Goal: Task Accomplishment & Management: Complete application form

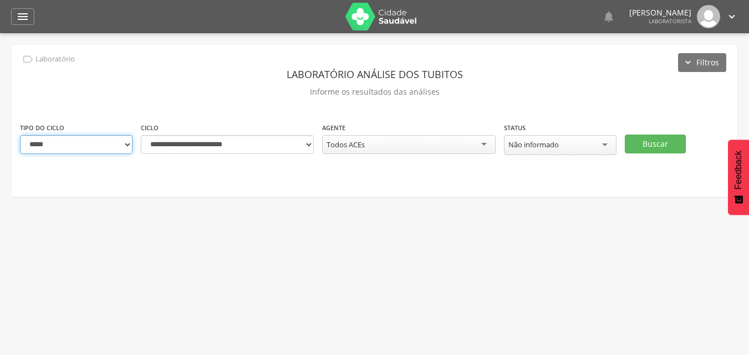
click at [129, 144] on select "**********" at bounding box center [76, 144] width 113 height 19
select select "*"
click at [20, 135] on select "**********" at bounding box center [76, 144] width 113 height 19
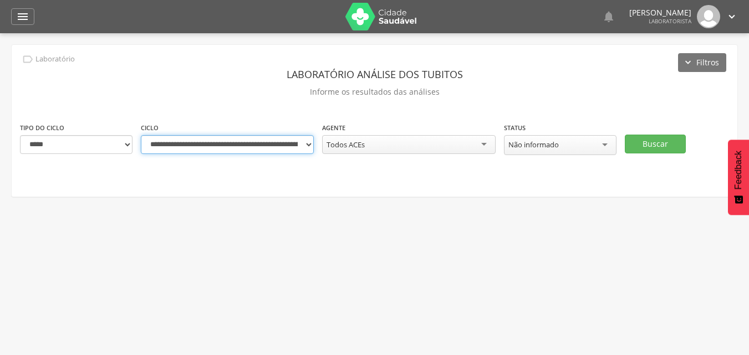
click at [309, 146] on select "**********" at bounding box center [227, 144] width 173 height 19
select select "**********"
click at [141, 135] on select "**********" at bounding box center [227, 144] width 173 height 19
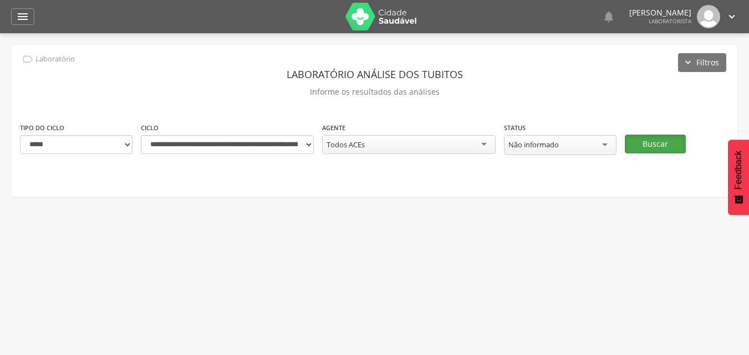
click at [659, 146] on button "Buscar" at bounding box center [655, 144] width 61 height 19
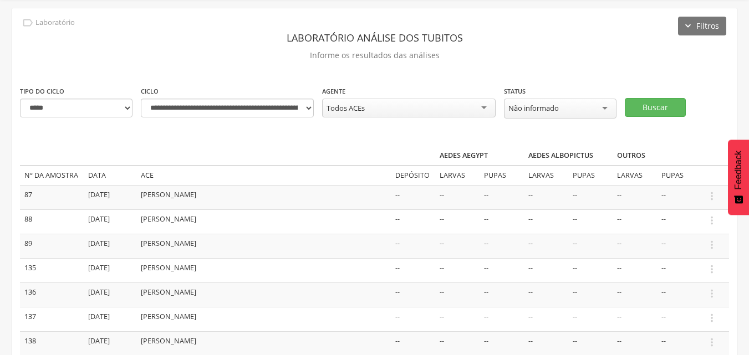
scroll to position [55, 0]
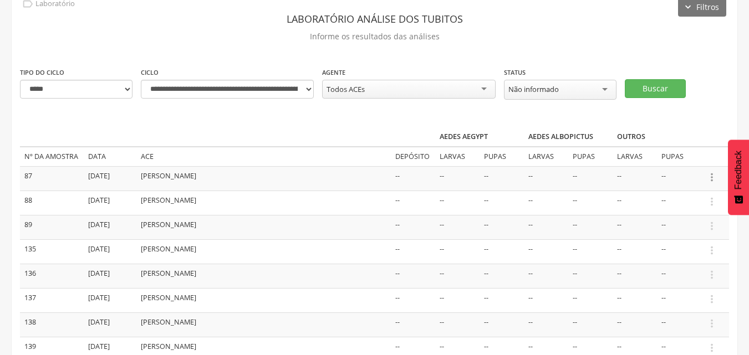
click at [711, 176] on icon "" at bounding box center [712, 177] width 12 height 12
click at [683, 160] on link "Informar resultado" at bounding box center [674, 159] width 88 height 14
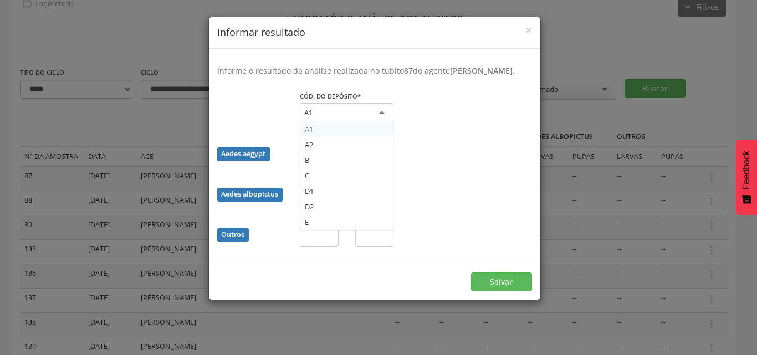
click at [382, 116] on div "A1" at bounding box center [347, 113] width 94 height 20
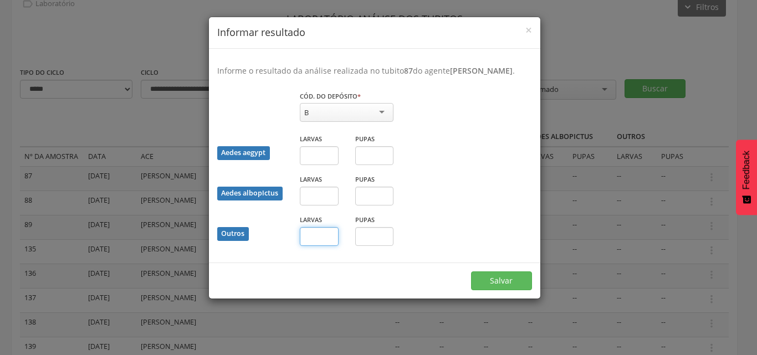
click at [329, 239] on input "text" at bounding box center [319, 236] width 39 height 19
click at [365, 241] on input "text" at bounding box center [374, 236] width 39 height 19
type input "*"
click at [490, 277] on button "Salvar" at bounding box center [501, 281] width 61 height 19
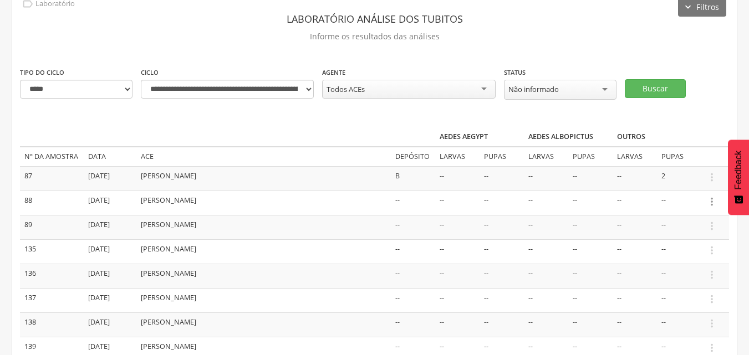
click at [711, 201] on icon "" at bounding box center [712, 202] width 12 height 12
click at [661, 183] on link "Informar resultado" at bounding box center [674, 183] width 88 height 14
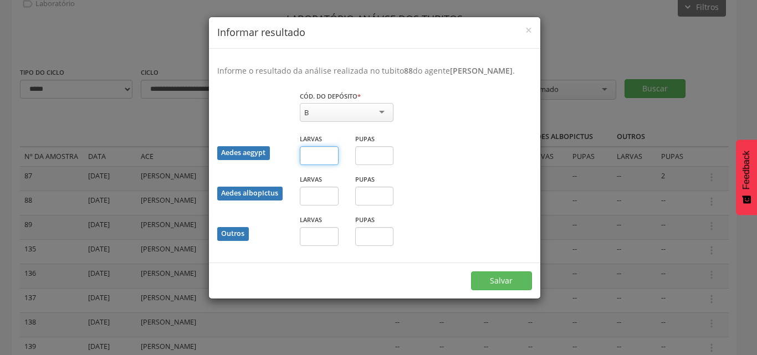
click at [310, 151] on input "text" at bounding box center [319, 155] width 39 height 19
type input "*"
click at [382, 159] on input "text" at bounding box center [374, 155] width 39 height 19
type input "*"
click at [494, 285] on button "Salvar" at bounding box center [501, 281] width 61 height 19
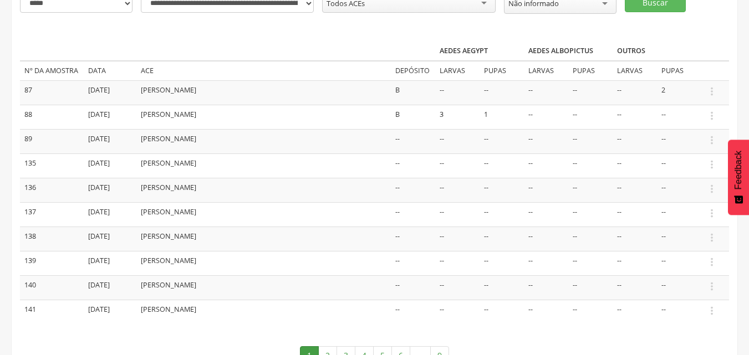
scroll to position [166, 0]
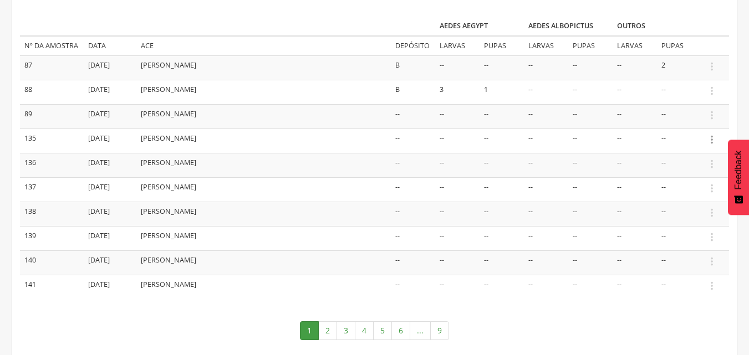
click at [712, 142] on icon "" at bounding box center [712, 140] width 12 height 12
click at [691, 122] on link "Informar resultado" at bounding box center [674, 121] width 88 height 14
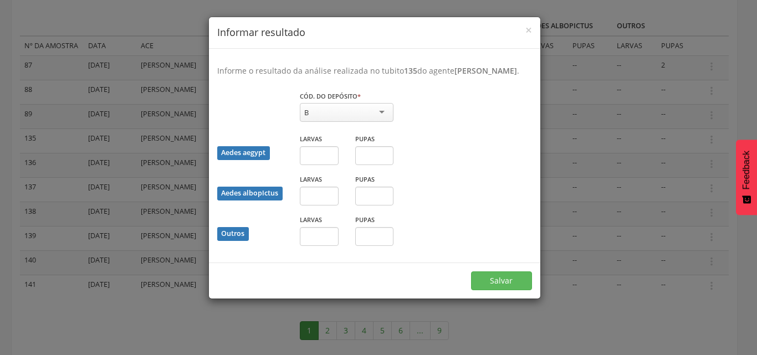
click at [338, 120] on div "B" at bounding box center [347, 112] width 94 height 19
click at [333, 246] on input "text" at bounding box center [319, 236] width 39 height 19
type input "*"
click at [487, 290] on button "Salvar" at bounding box center [501, 281] width 61 height 19
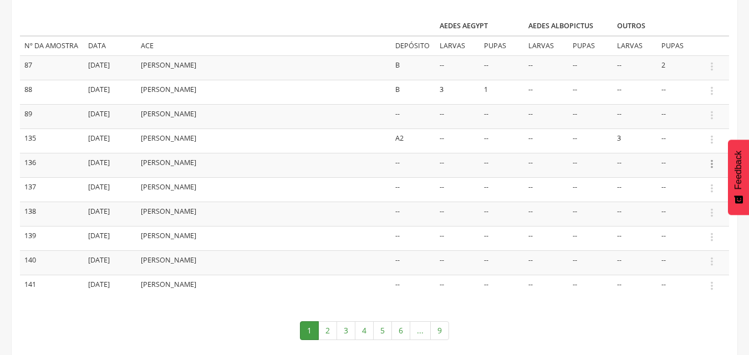
click at [714, 166] on icon "" at bounding box center [712, 164] width 12 height 12
click at [686, 147] on link "Informar resultado" at bounding box center [674, 146] width 88 height 14
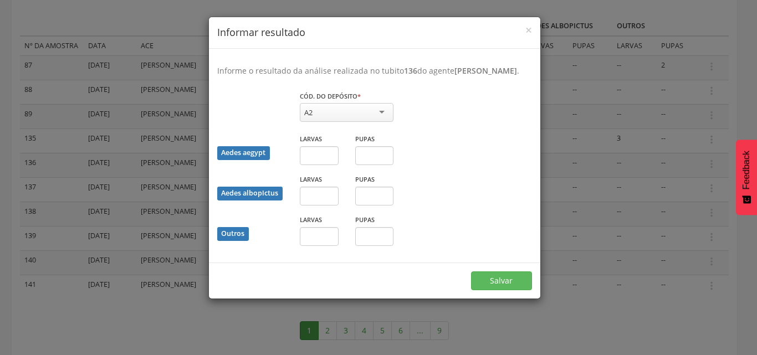
click at [318, 254] on div "Larvas" at bounding box center [319, 234] width 55 height 40
click at [310, 246] on input "text" at bounding box center [319, 236] width 39 height 19
type input "*"
click at [492, 290] on button "Salvar" at bounding box center [501, 281] width 61 height 19
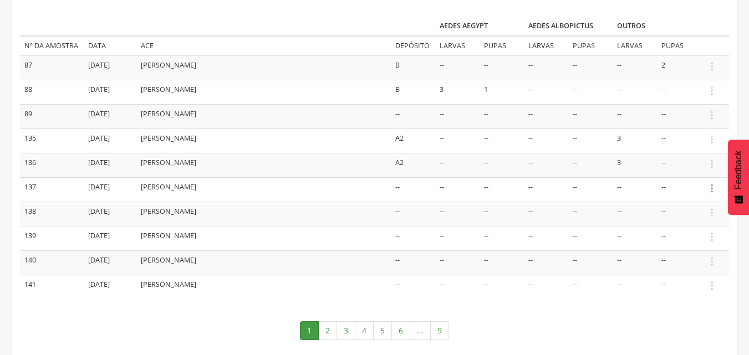
click at [714, 188] on icon "" at bounding box center [712, 188] width 12 height 12
click at [693, 171] on link "Informar resultado" at bounding box center [674, 170] width 88 height 14
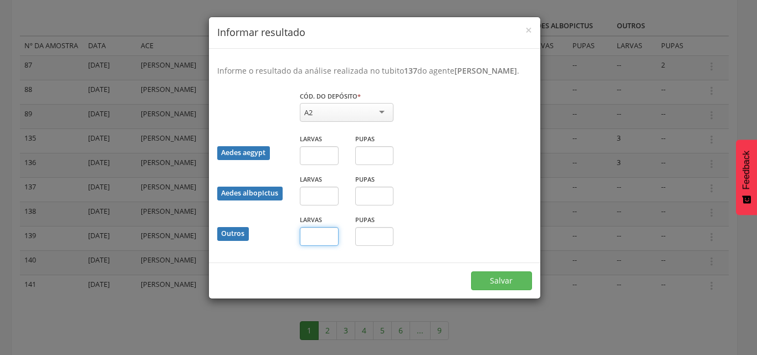
click at [318, 246] on input "text" at bounding box center [319, 236] width 39 height 19
type input "*"
click at [375, 246] on input "text" at bounding box center [374, 236] width 39 height 19
type input "*"
click at [499, 290] on button "Salvar" at bounding box center [501, 281] width 61 height 19
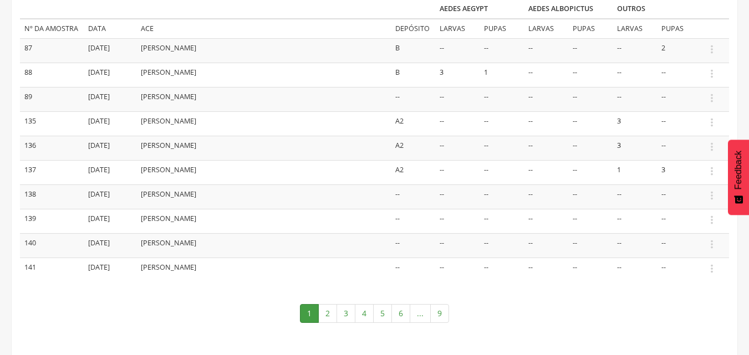
scroll to position [192, 0]
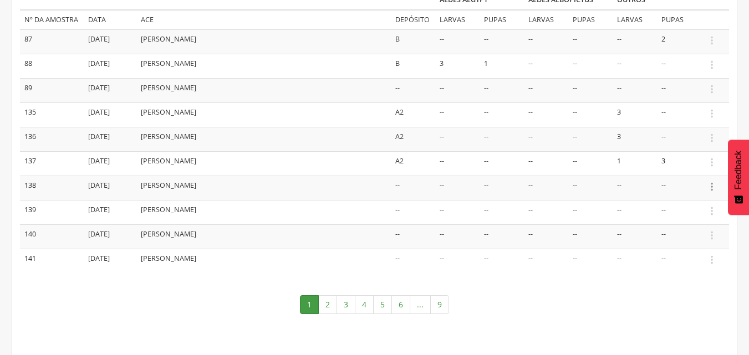
click at [714, 191] on icon "" at bounding box center [712, 187] width 12 height 12
click at [687, 169] on link "Informar resultado" at bounding box center [674, 168] width 88 height 14
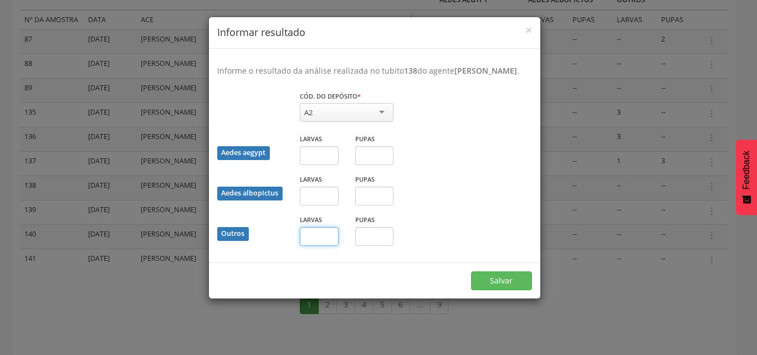
click at [321, 243] on input "text" at bounding box center [319, 236] width 39 height 19
type input "*"
click at [494, 290] on button "Salvar" at bounding box center [501, 281] width 61 height 19
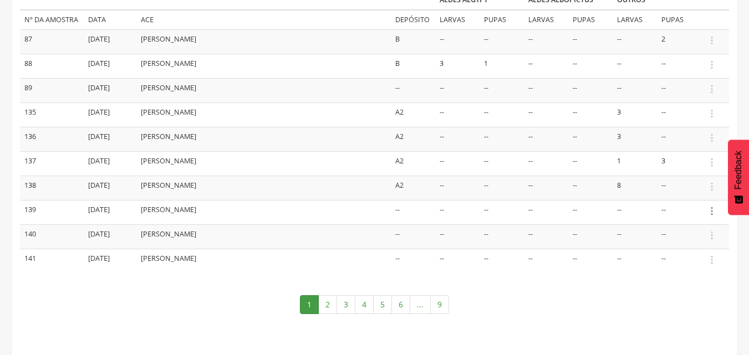
click at [709, 212] on icon "" at bounding box center [712, 211] width 12 height 12
click at [691, 188] on link "Informar resultado" at bounding box center [674, 193] width 88 height 14
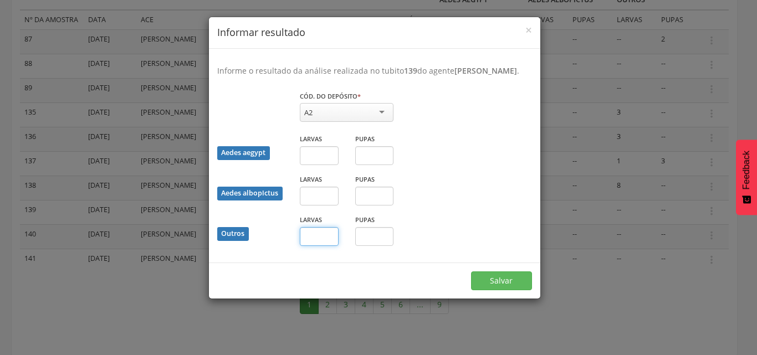
click at [321, 246] on input "text" at bounding box center [319, 236] width 39 height 19
type input "*"
click at [483, 290] on button "Salvar" at bounding box center [501, 281] width 61 height 19
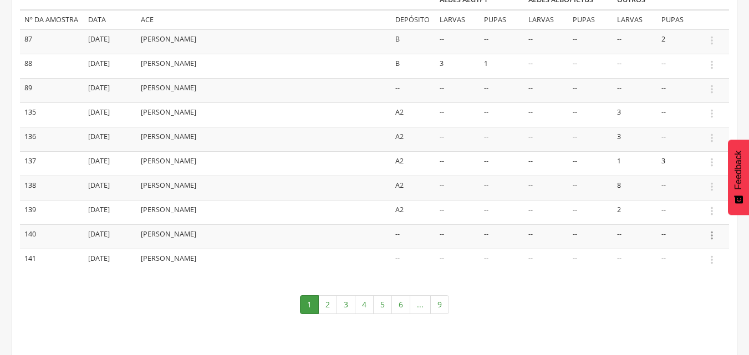
click at [709, 237] on icon "" at bounding box center [712, 235] width 12 height 12
click at [681, 217] on link "Informar resultado" at bounding box center [674, 217] width 88 height 14
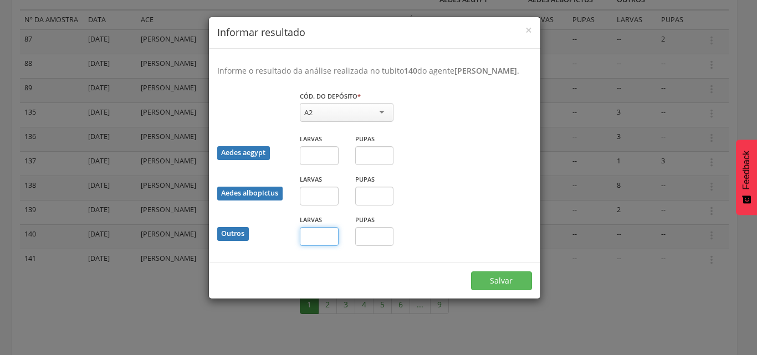
click at [327, 245] on input "text" at bounding box center [319, 236] width 39 height 19
click at [362, 246] on input "text" at bounding box center [374, 236] width 39 height 19
type input "*"
click at [514, 290] on button "Salvar" at bounding box center [501, 281] width 61 height 19
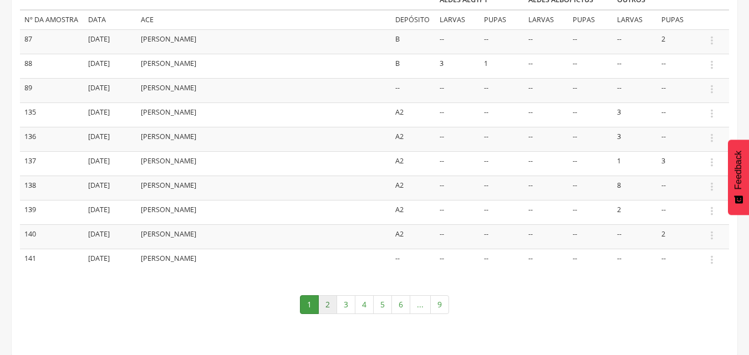
click at [327, 307] on link "2" at bounding box center [327, 304] width 19 height 19
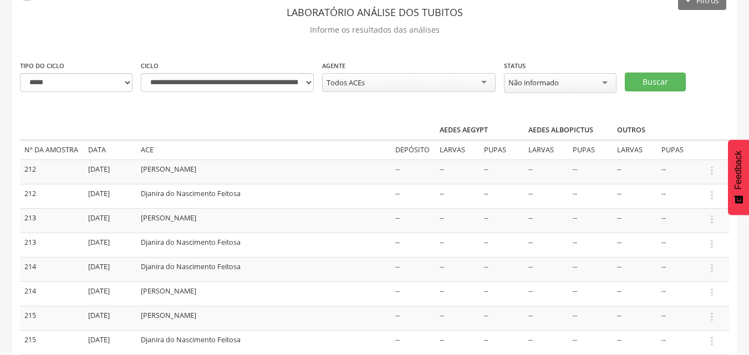
scroll to position [81, 0]
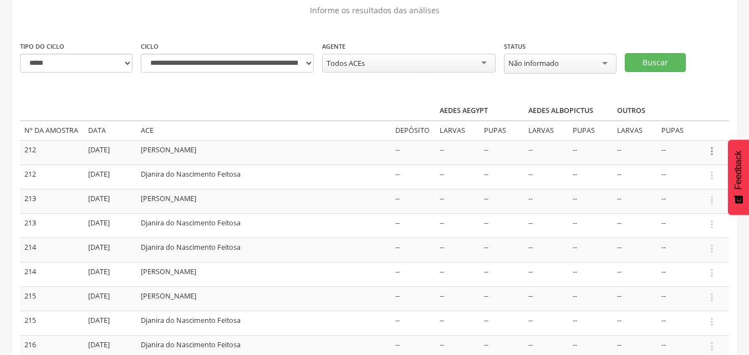
click at [711, 155] on icon "" at bounding box center [712, 151] width 12 height 12
click at [678, 131] on link "Informar resultado" at bounding box center [674, 133] width 88 height 14
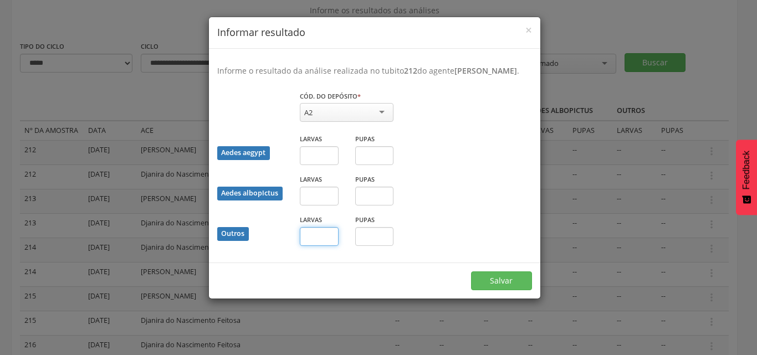
click at [330, 246] on input "text" at bounding box center [319, 236] width 39 height 19
type input "*"
click at [499, 290] on button "Salvar" at bounding box center [501, 281] width 61 height 19
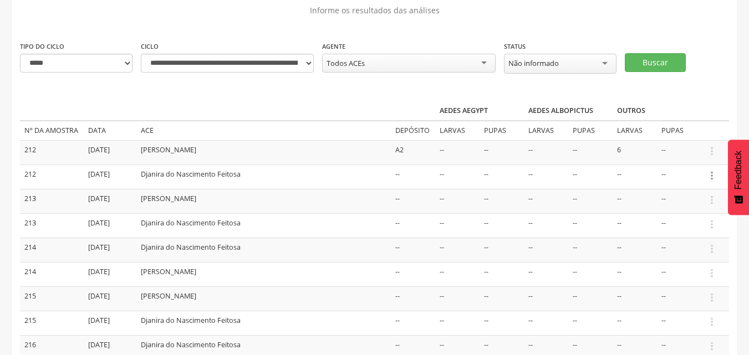
click at [714, 173] on icon "" at bounding box center [712, 176] width 12 height 12
click at [645, 155] on link "Informar resultado" at bounding box center [674, 157] width 88 height 14
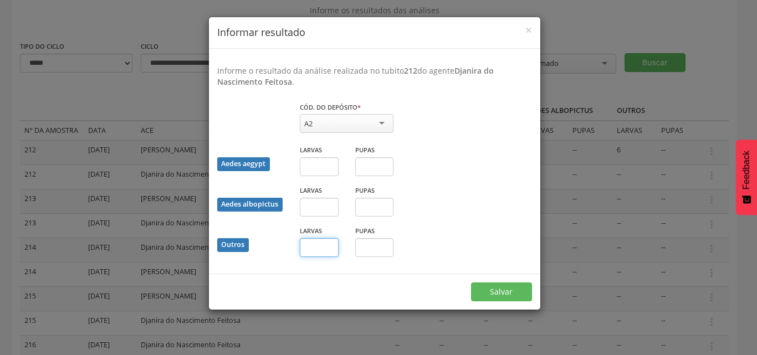
click at [313, 251] on input "text" at bounding box center [319, 247] width 39 height 19
type input "*"
click at [481, 299] on button "Salvar" at bounding box center [501, 292] width 61 height 19
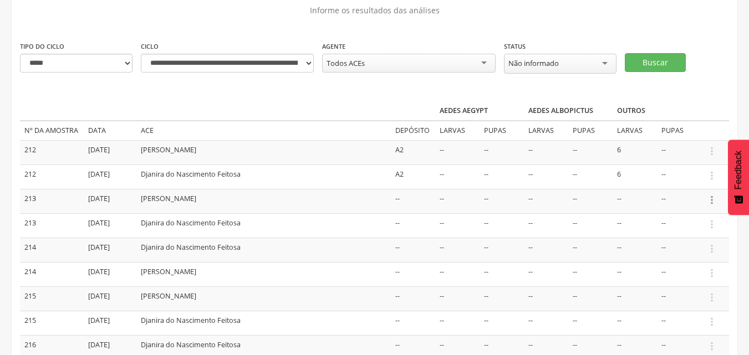
click at [713, 203] on icon "" at bounding box center [712, 200] width 12 height 12
click at [645, 185] on link "Informar resultado" at bounding box center [674, 182] width 88 height 14
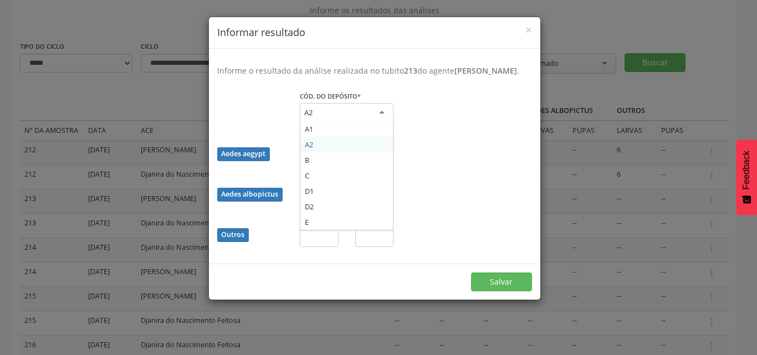
click at [375, 123] on div "A2" at bounding box center [347, 113] width 94 height 20
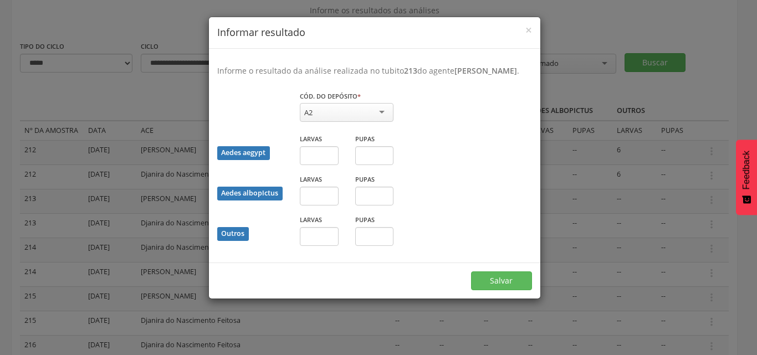
click at [311, 156] on fieldset "Cód. do depósito * ** A2 A1 A2 B C D1 D2 E Campo obrigatório Aedes aegypt Larva…" at bounding box center [374, 172] width 315 height 164
click at [325, 246] on input "text" at bounding box center [319, 236] width 39 height 19
type input "*"
click at [504, 290] on button "Salvar" at bounding box center [501, 281] width 61 height 19
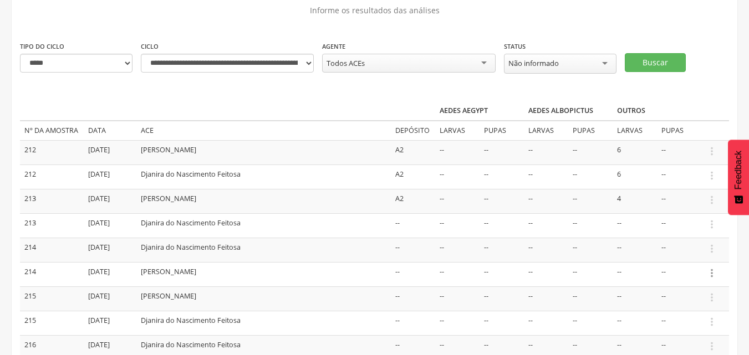
click at [711, 274] on icon "" at bounding box center [712, 273] width 12 height 12
click at [693, 255] on link "Informar resultado" at bounding box center [674, 255] width 88 height 14
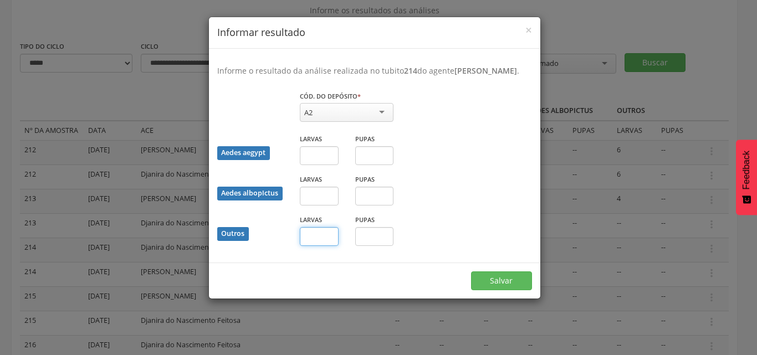
click at [318, 245] on input "text" at bounding box center [319, 236] width 39 height 19
type input "*"
click at [368, 246] on input "text" at bounding box center [374, 236] width 39 height 19
type input "*"
click at [490, 290] on button "Salvar" at bounding box center [501, 281] width 61 height 19
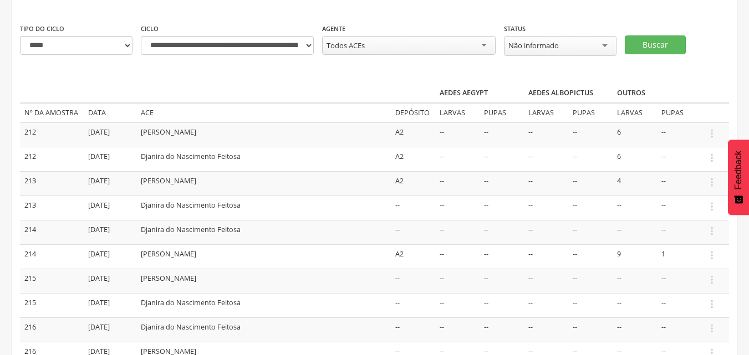
scroll to position [111, 0]
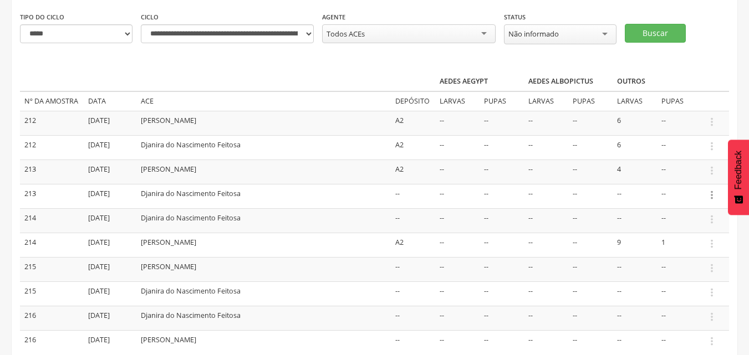
click at [711, 197] on icon "" at bounding box center [712, 195] width 12 height 12
click at [686, 180] on link "Informar resultado" at bounding box center [674, 177] width 88 height 14
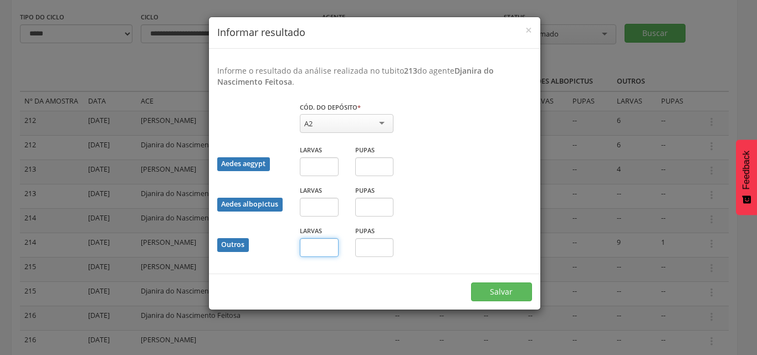
click at [321, 252] on input "text" at bounding box center [319, 247] width 39 height 19
type input "*"
click at [380, 238] on input "text" at bounding box center [374, 247] width 39 height 19
type input "*"
click at [498, 299] on button "Salvar" at bounding box center [501, 292] width 61 height 19
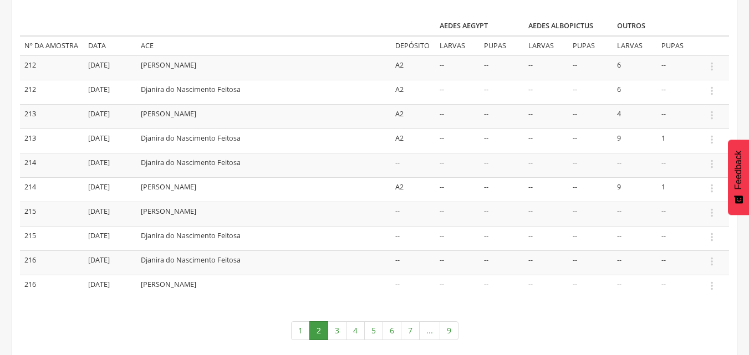
scroll to position [192, 0]
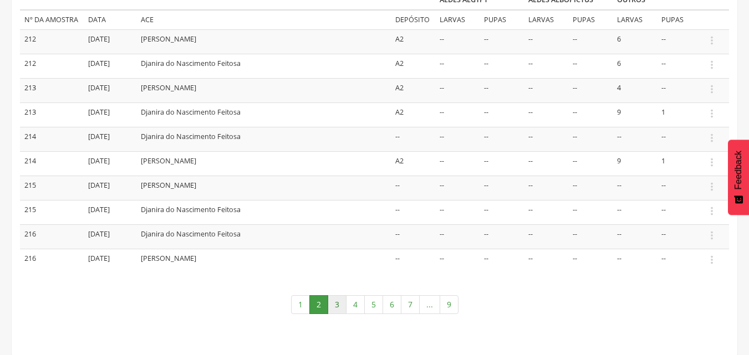
click at [334, 306] on link "3" at bounding box center [337, 304] width 19 height 19
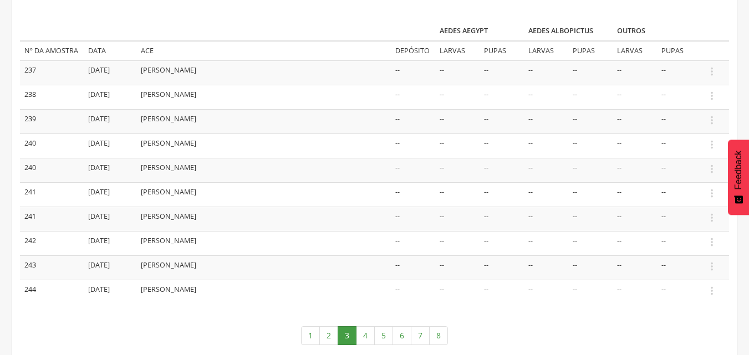
scroll to position [137, 0]
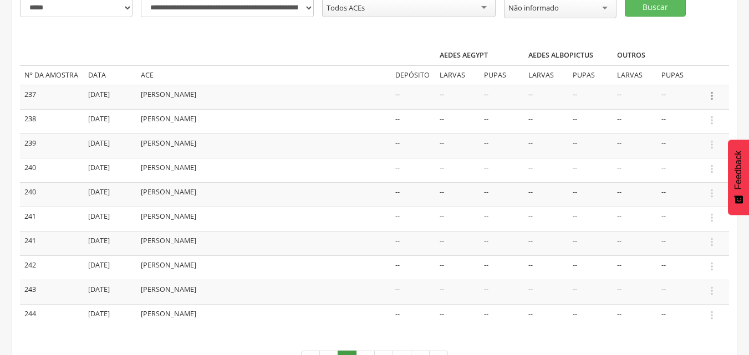
click at [712, 99] on icon "" at bounding box center [712, 96] width 12 height 12
click at [671, 76] on link "Informar resultado" at bounding box center [674, 77] width 88 height 14
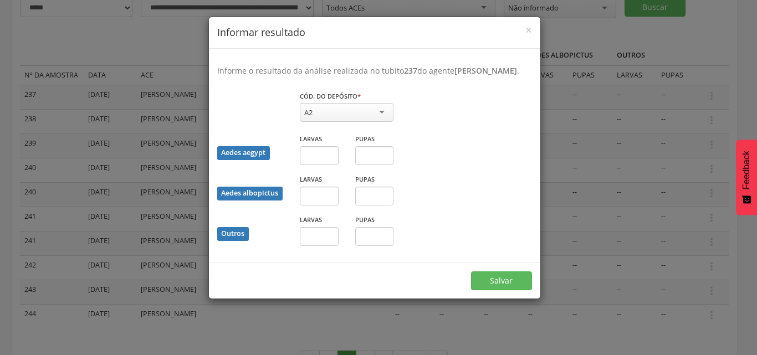
click at [365, 122] on div "A2" at bounding box center [347, 112] width 94 height 19
click at [307, 150] on fieldset "Cód. do depósito * ** A2 A1 A2 B C D1 D2 E Campo obrigatório Aedes aegypt Larva…" at bounding box center [374, 172] width 315 height 164
click at [333, 117] on div "A2" at bounding box center [347, 112] width 94 height 19
click at [328, 246] on input "text" at bounding box center [319, 236] width 39 height 19
type input "*"
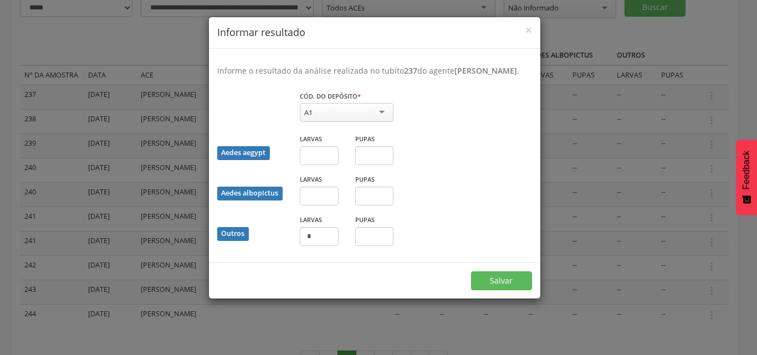
click at [533, 295] on div "Salvar" at bounding box center [374, 281] width 331 height 36
click at [520, 290] on button "Salvar" at bounding box center [501, 281] width 61 height 19
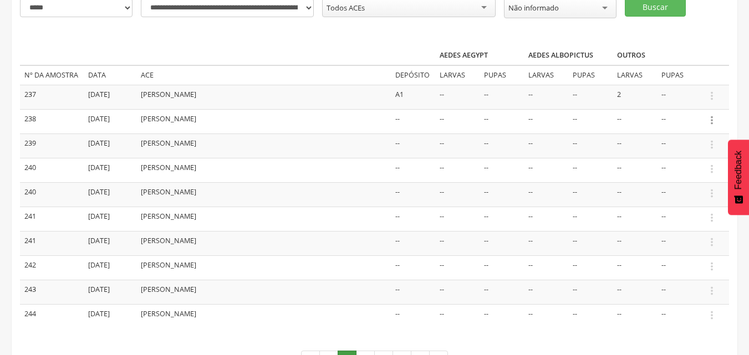
click at [713, 122] on icon "" at bounding box center [712, 120] width 12 height 12
click at [686, 106] on link "Informar resultado" at bounding box center [674, 102] width 88 height 14
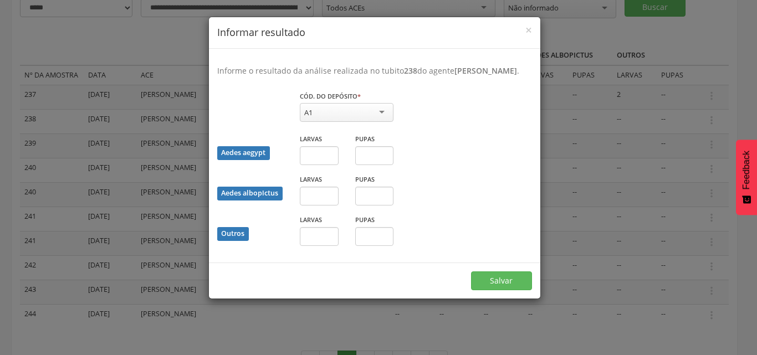
click at [339, 122] on div "A1" at bounding box center [347, 112] width 94 height 19
click at [321, 246] on input "text" at bounding box center [319, 236] width 39 height 19
type input "*"
click at [506, 290] on button "Salvar" at bounding box center [501, 281] width 61 height 19
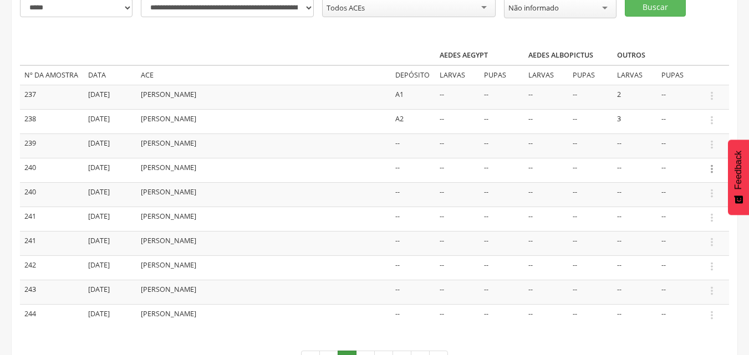
click at [711, 171] on icon "" at bounding box center [712, 169] width 12 height 12
click at [693, 150] on link "Informar resultado" at bounding box center [674, 151] width 88 height 14
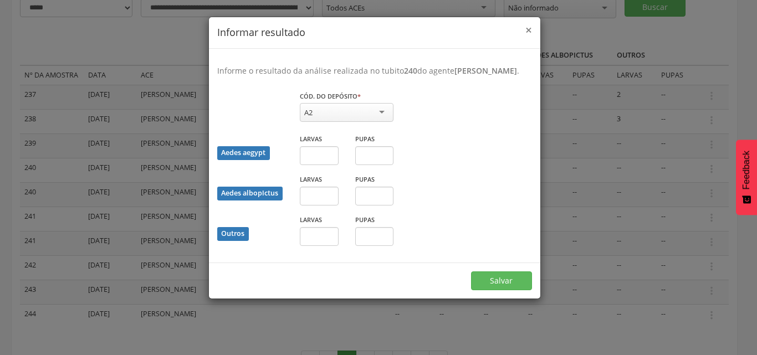
click at [527, 28] on span "×" at bounding box center [528, 30] width 7 height 16
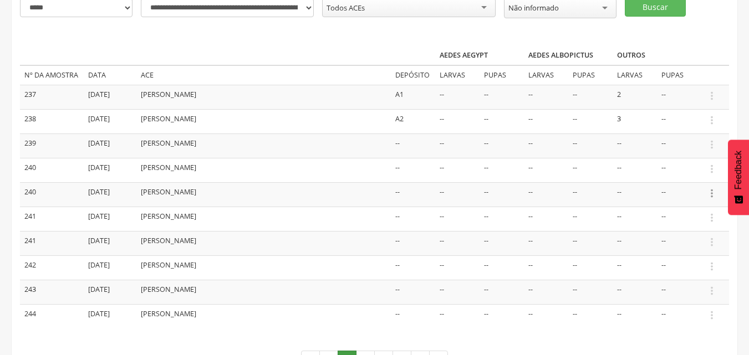
click at [714, 196] on icon "" at bounding box center [712, 193] width 12 height 12
click at [669, 175] on link "Informar resultado" at bounding box center [674, 175] width 88 height 14
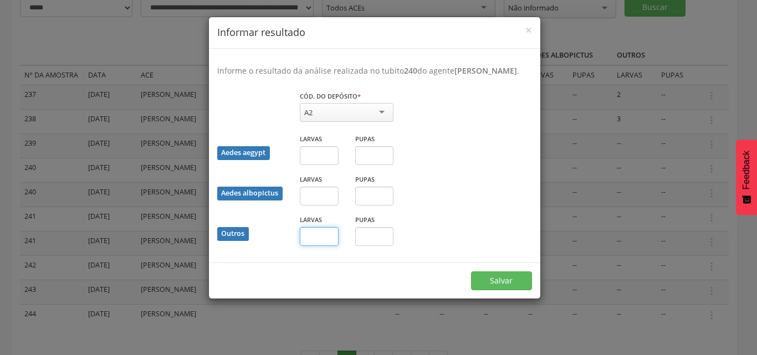
click at [318, 246] on input "text" at bounding box center [319, 236] width 39 height 19
type input "*"
click at [367, 246] on input "text" at bounding box center [374, 236] width 39 height 19
type input "*"
click at [523, 290] on button "Salvar" at bounding box center [501, 281] width 61 height 19
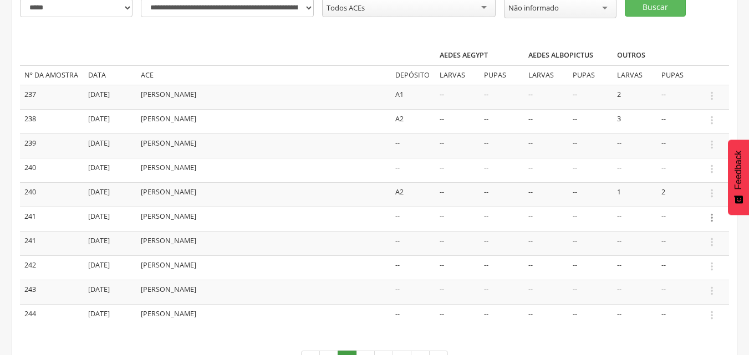
click at [712, 218] on icon "" at bounding box center [712, 218] width 12 height 12
click at [648, 200] on link "Informar resultado" at bounding box center [674, 199] width 88 height 14
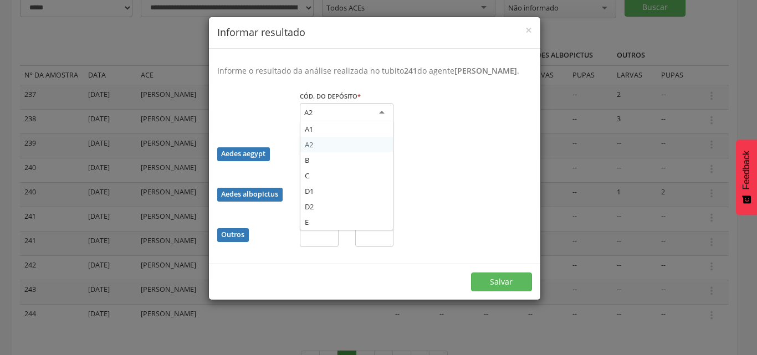
click at [378, 123] on div "A2" at bounding box center [347, 113] width 94 height 20
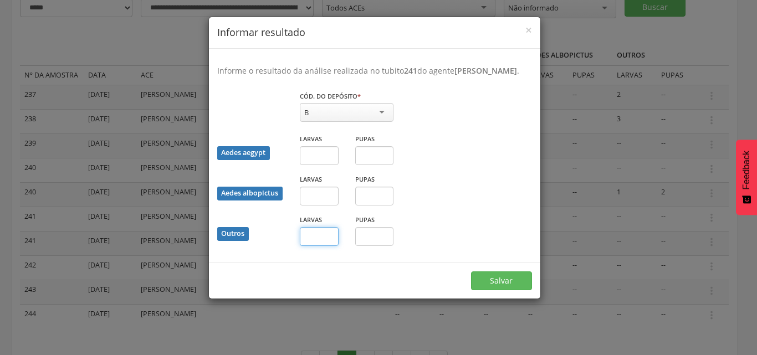
click at [313, 246] on input "text" at bounding box center [319, 236] width 39 height 19
type input "*"
click at [490, 290] on button "Salvar" at bounding box center [501, 281] width 61 height 19
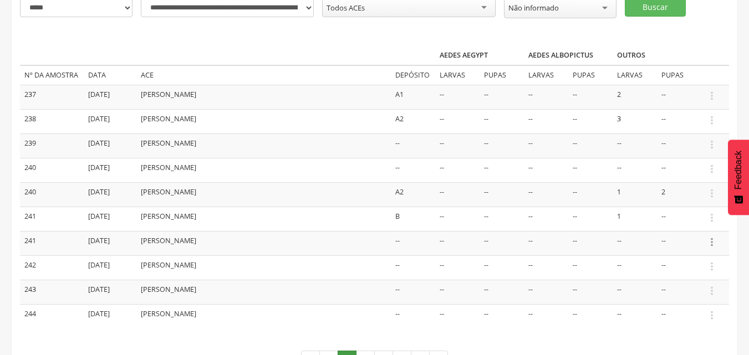
click at [712, 245] on icon "" at bounding box center [712, 242] width 12 height 12
click at [678, 222] on link "Informar resultado" at bounding box center [674, 224] width 88 height 14
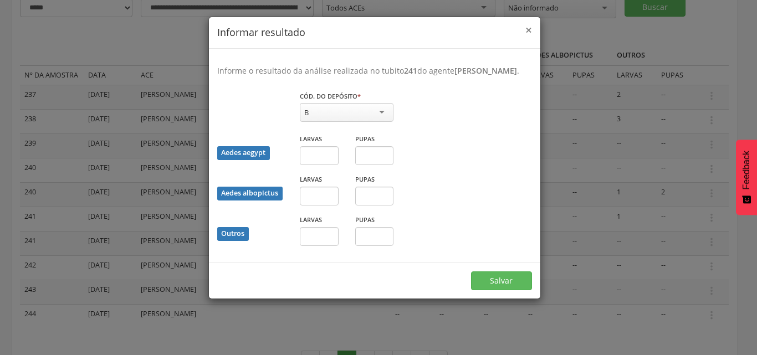
click at [526, 29] on span "×" at bounding box center [528, 30] width 7 height 16
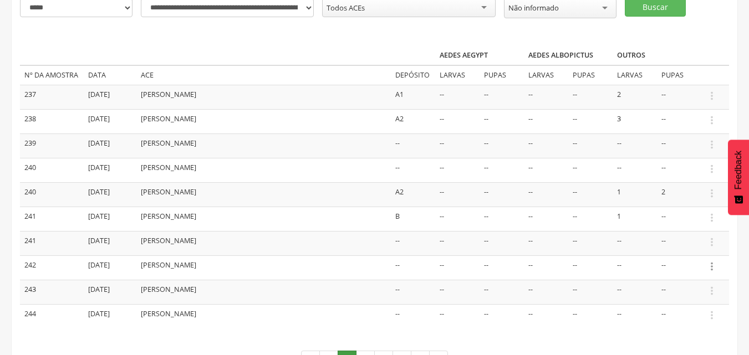
click at [709, 265] on icon "" at bounding box center [712, 267] width 12 height 12
click at [678, 246] on link "Informar resultado" at bounding box center [674, 248] width 88 height 14
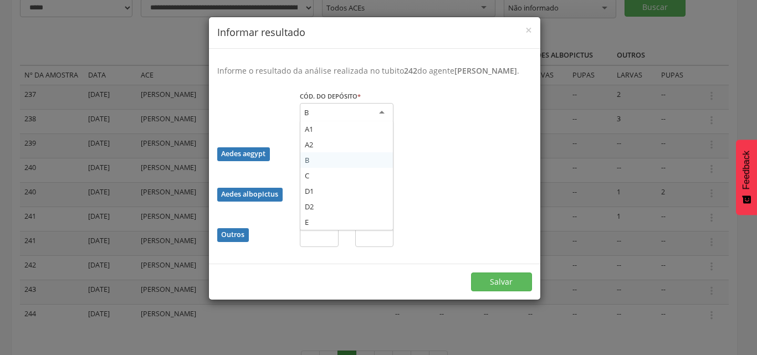
click at [384, 123] on div "B" at bounding box center [347, 113] width 94 height 20
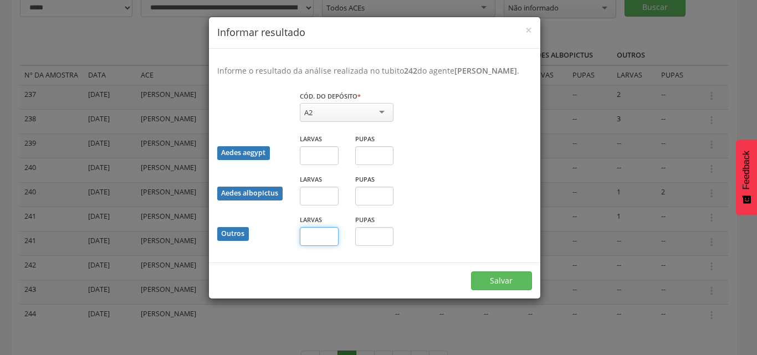
click at [328, 246] on input "text" at bounding box center [319, 236] width 39 height 19
type input "*"
click at [511, 290] on button "Salvar" at bounding box center [501, 281] width 61 height 19
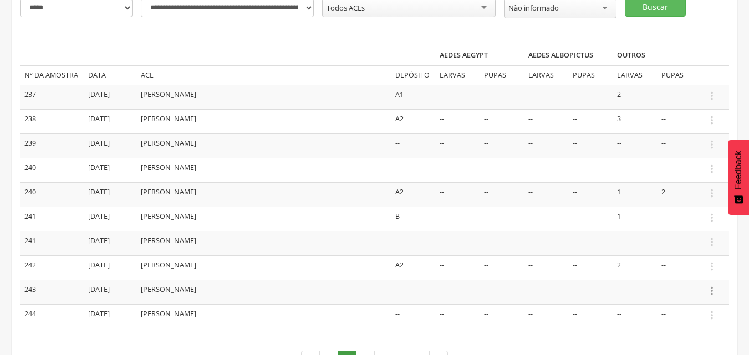
click at [709, 293] on icon "" at bounding box center [712, 291] width 12 height 12
click at [680, 270] on link "Informar resultado" at bounding box center [674, 272] width 88 height 14
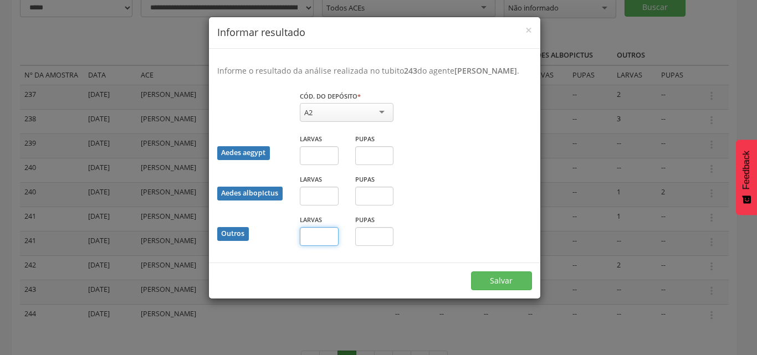
click at [326, 246] on input "text" at bounding box center [319, 236] width 39 height 19
type input "*"
click at [487, 290] on button "Salvar" at bounding box center [501, 281] width 61 height 19
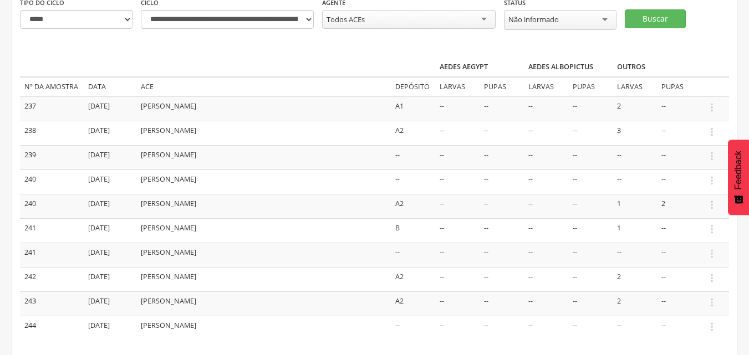
scroll to position [166, 0]
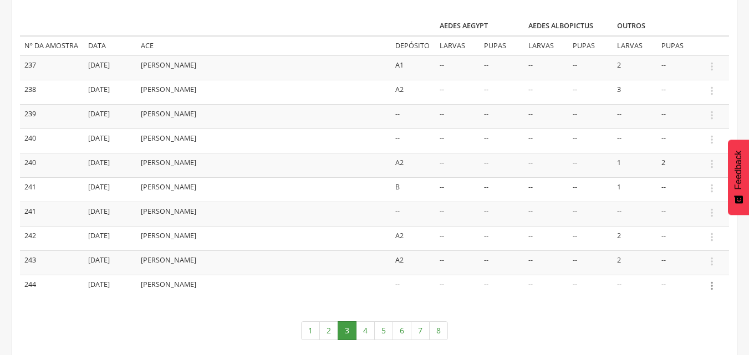
click at [712, 284] on icon "" at bounding box center [712, 286] width 12 height 12
click at [690, 266] on link "Informar resultado" at bounding box center [674, 268] width 88 height 14
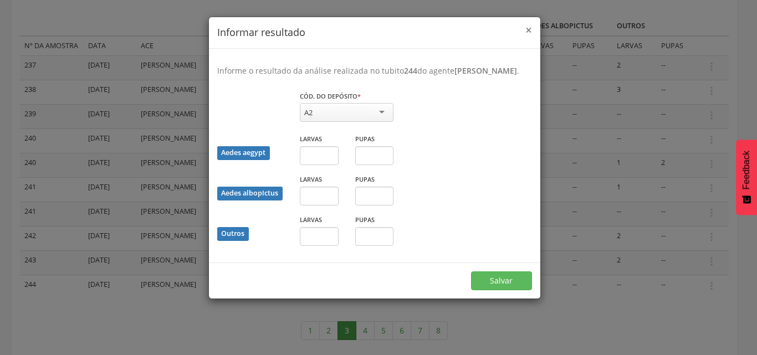
click at [527, 25] on span "×" at bounding box center [528, 30] width 7 height 16
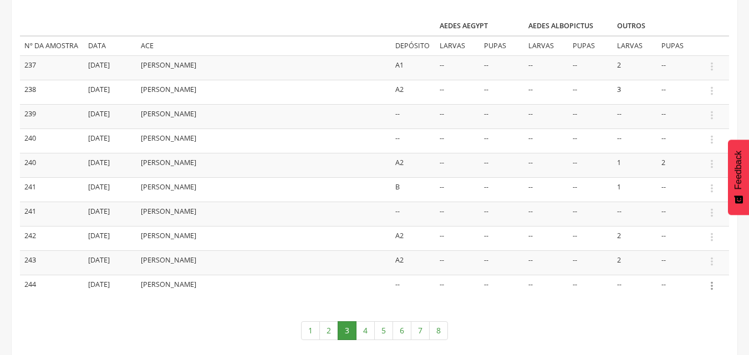
click at [711, 285] on icon "" at bounding box center [712, 286] width 12 height 12
click at [687, 269] on link "Informar resultado" at bounding box center [674, 268] width 88 height 14
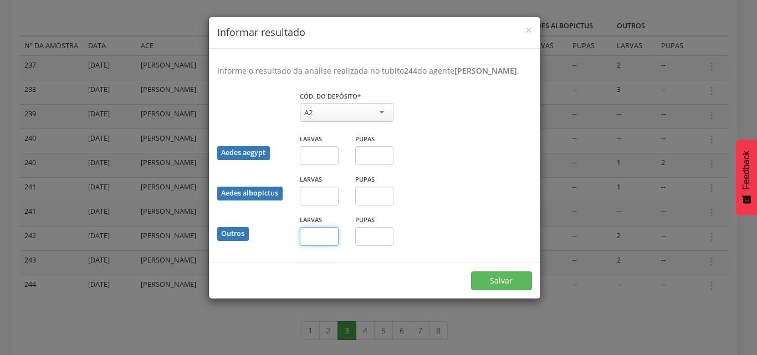
drag, startPoint x: 686, startPoint y: 268, endPoint x: 333, endPoint y: 251, distance: 353.5
click at [333, 246] on input "text" at bounding box center [319, 236] width 39 height 19
type input "*"
drag, startPoint x: 490, startPoint y: 290, endPoint x: 486, endPoint y: 273, distance: 18.3
click at [489, 280] on div "Salvar" at bounding box center [374, 281] width 331 height 36
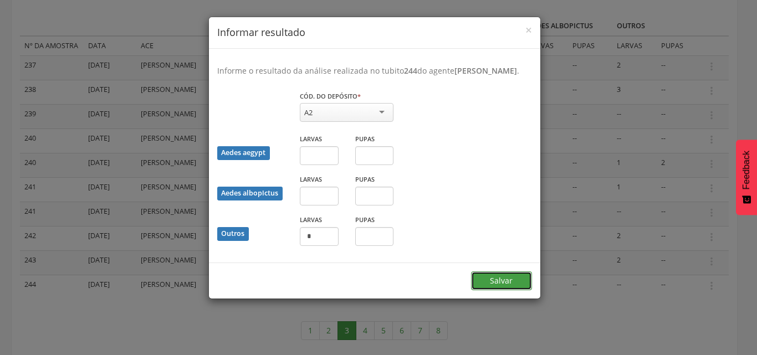
click at [491, 290] on button "Salvar" at bounding box center [501, 281] width 61 height 19
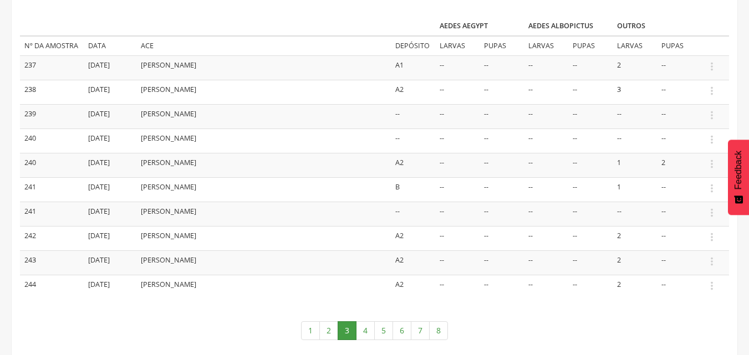
drag, startPoint x: 710, startPoint y: 263, endPoint x: 703, endPoint y: 259, distance: 7.9
click at [709, 263] on icon "" at bounding box center [712, 262] width 12 height 12
click at [671, 243] on link "Informar resultado" at bounding box center [674, 243] width 88 height 14
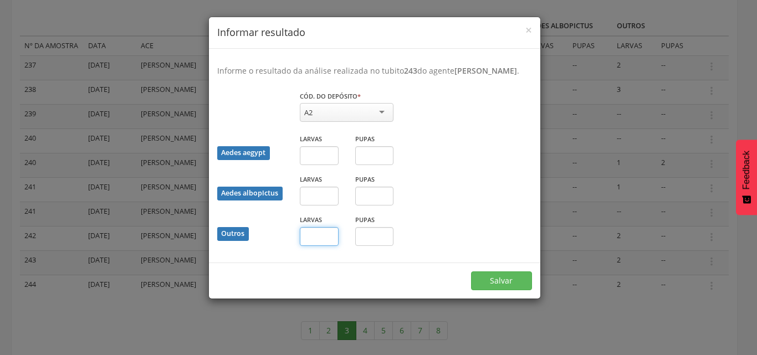
click at [326, 246] on input "text" at bounding box center [319, 236] width 39 height 19
type input "*"
click at [500, 290] on button "Salvar" at bounding box center [501, 281] width 61 height 19
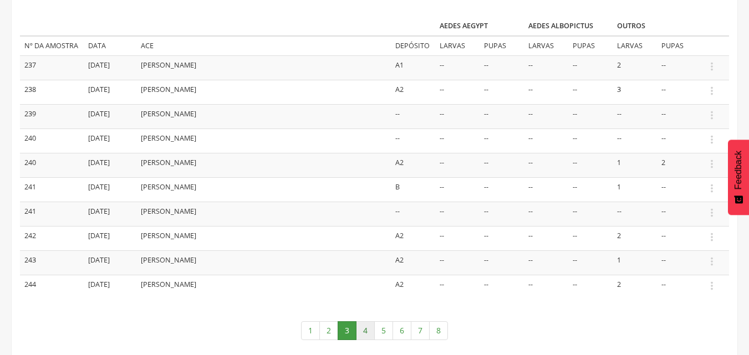
click at [365, 331] on link "4" at bounding box center [365, 330] width 19 height 19
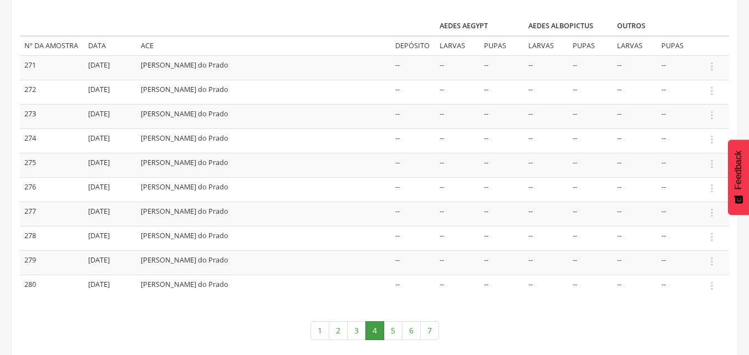
scroll to position [55, 0]
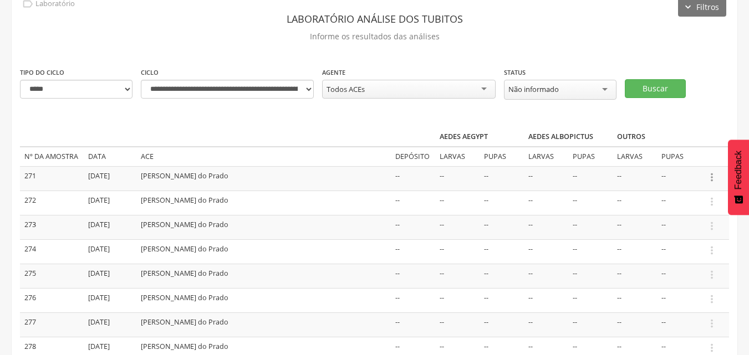
click at [711, 176] on icon "" at bounding box center [712, 177] width 12 height 12
click at [685, 150] on ul "Informar resultado" at bounding box center [673, 159] width 89 height 21
click at [714, 180] on icon "" at bounding box center [712, 177] width 12 height 12
click at [696, 152] on link "Informar resultado" at bounding box center [674, 159] width 88 height 14
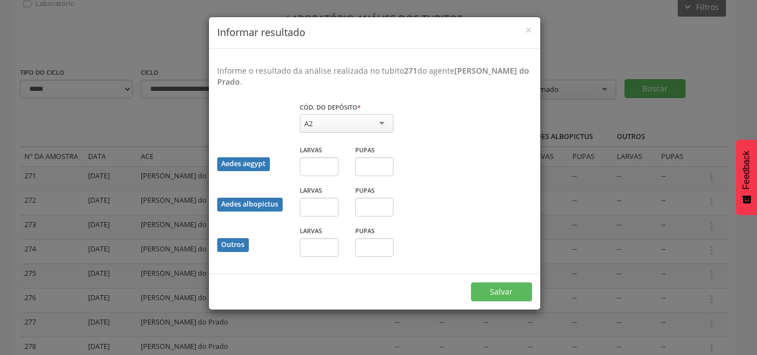
click at [532, 33] on div "× Informar resultado" at bounding box center [374, 33] width 331 height 32
click at [528, 31] on span "×" at bounding box center [528, 30] width 7 height 16
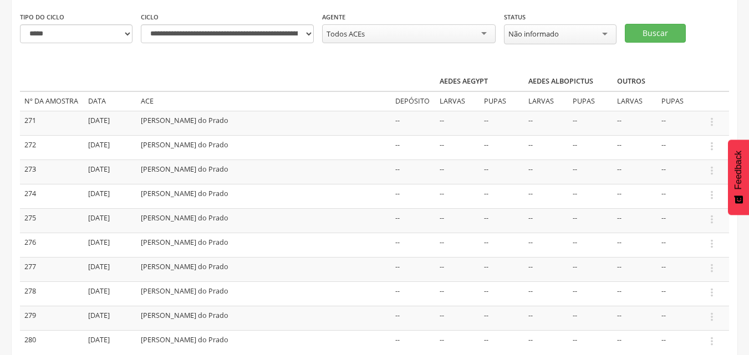
scroll to position [166, 0]
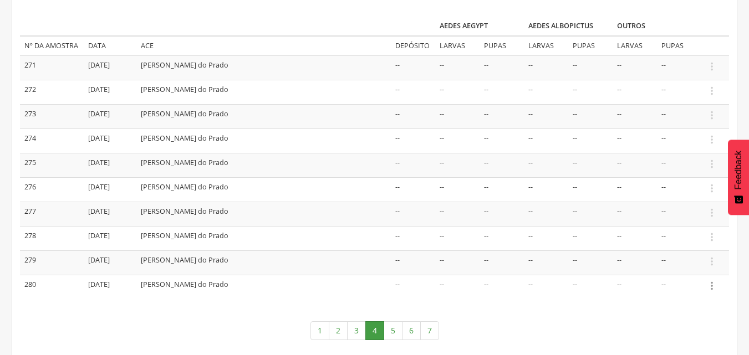
click at [712, 285] on icon "" at bounding box center [712, 286] width 12 height 12
click at [695, 267] on link "Informar resultado" at bounding box center [674, 268] width 88 height 14
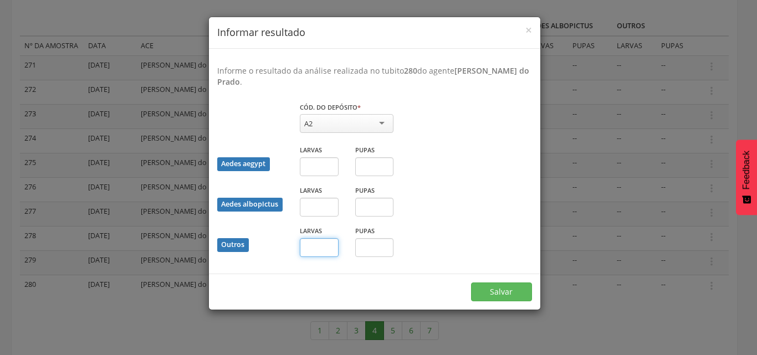
click at [331, 248] on input "text" at bounding box center [319, 247] width 39 height 19
type input "*"
click at [365, 243] on input "text" at bounding box center [374, 247] width 39 height 19
type input "*"
click at [492, 294] on button "Salvar" at bounding box center [501, 292] width 61 height 19
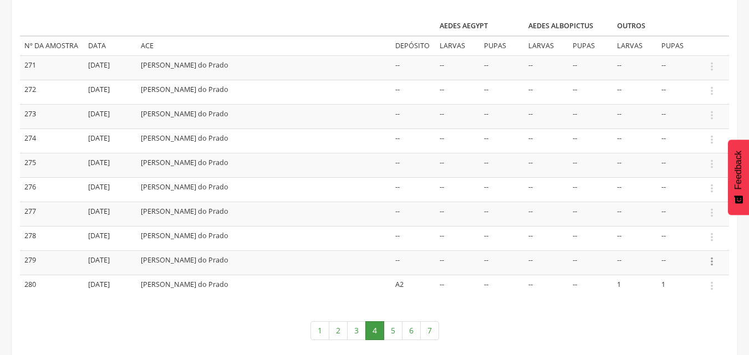
click at [713, 262] on icon "" at bounding box center [712, 262] width 12 height 12
click at [694, 244] on link "Informar resultado" at bounding box center [674, 243] width 88 height 14
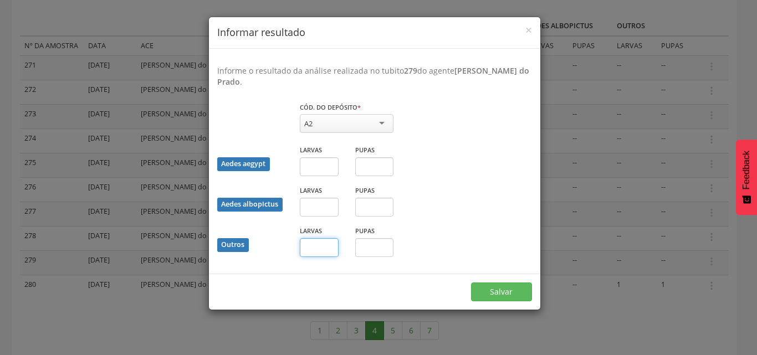
click at [324, 252] on input "text" at bounding box center [319, 247] width 39 height 19
type input "*"
click at [491, 296] on button "Salvar" at bounding box center [501, 292] width 61 height 19
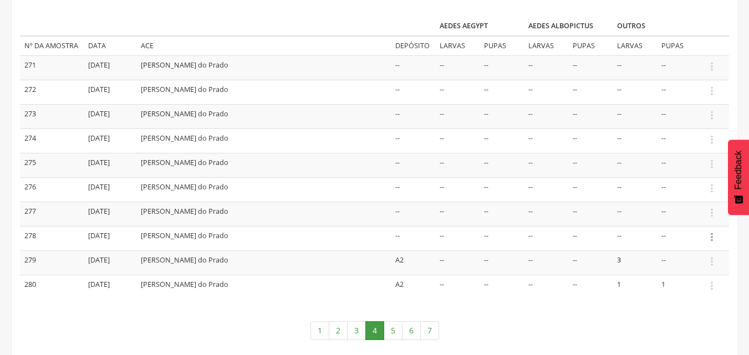
click at [713, 234] on icon "" at bounding box center [712, 237] width 12 height 12
click at [688, 218] on link "Informar resultado" at bounding box center [674, 219] width 88 height 14
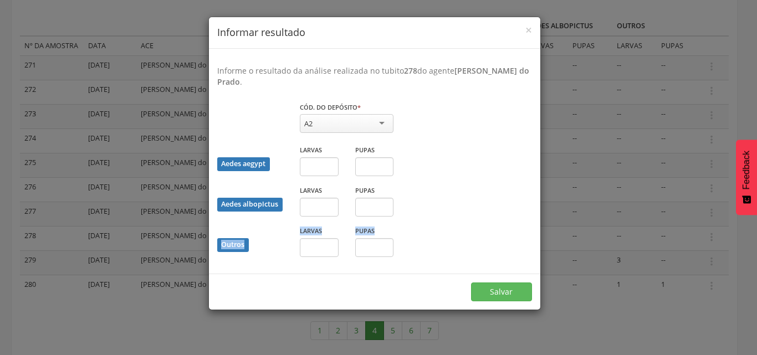
click at [492, 226] on div "Outros Larvas Pupas" at bounding box center [374, 245] width 331 height 40
click at [523, 38] on h4 "Informar resultado" at bounding box center [374, 32] width 315 height 14
click at [325, 243] on input "text" at bounding box center [319, 247] width 39 height 19
type input "*"
click at [486, 297] on button "Salvar" at bounding box center [501, 292] width 61 height 19
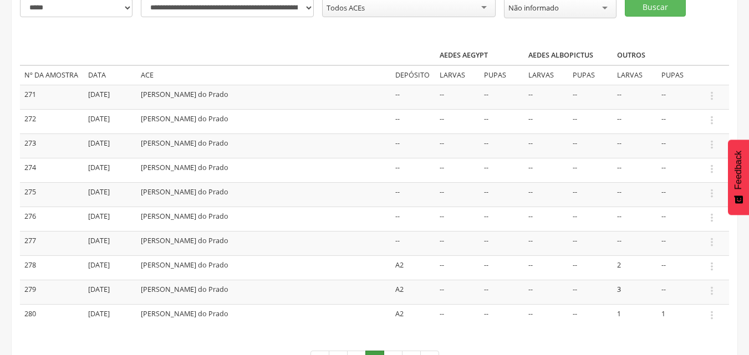
scroll to position [192, 0]
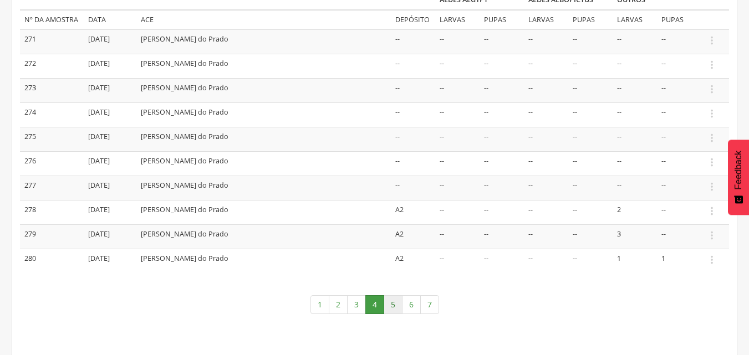
click at [392, 307] on link "5" at bounding box center [393, 304] width 19 height 19
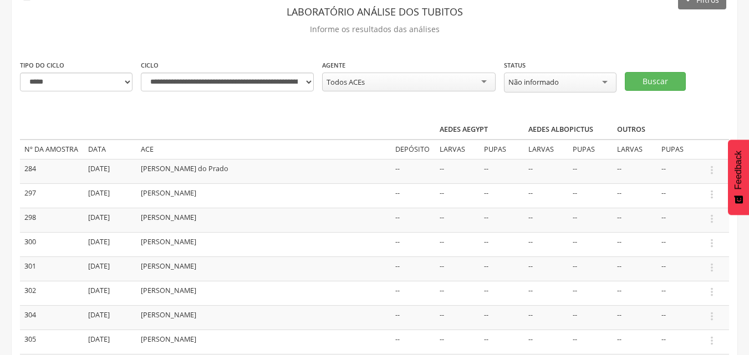
scroll to position [81, 0]
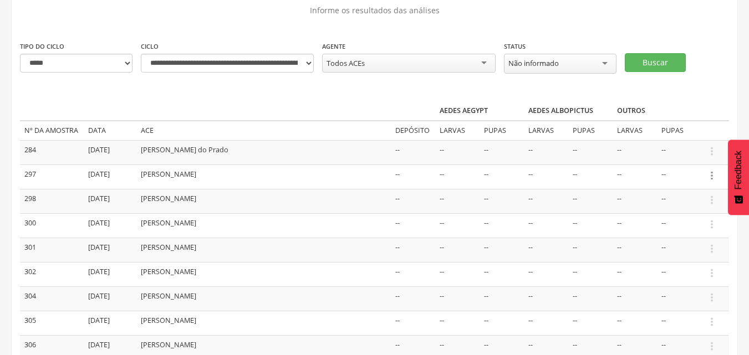
click at [711, 175] on icon "" at bounding box center [712, 176] width 12 height 12
click at [693, 156] on link "Informar resultado" at bounding box center [674, 157] width 88 height 14
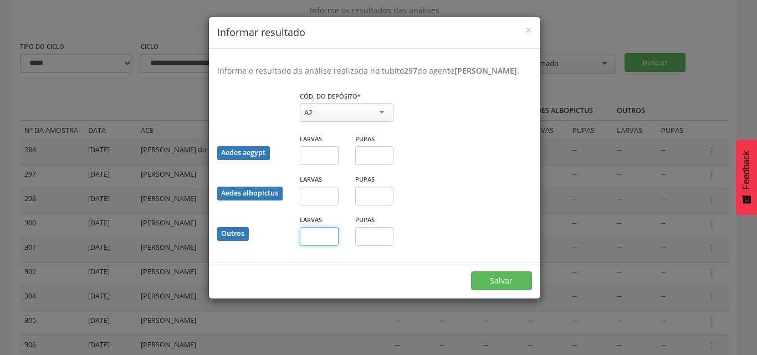
click at [319, 246] on input "text" at bounding box center [319, 236] width 39 height 19
type input "*"
click at [368, 246] on input "text" at bounding box center [374, 236] width 39 height 19
type input "*"
click at [497, 290] on button "Salvar" at bounding box center [501, 281] width 61 height 19
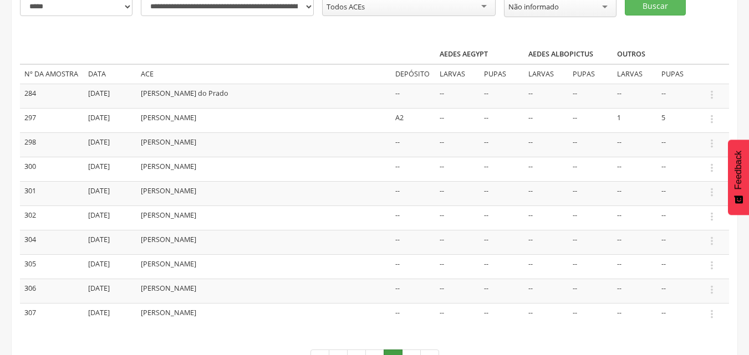
scroll to position [137, 0]
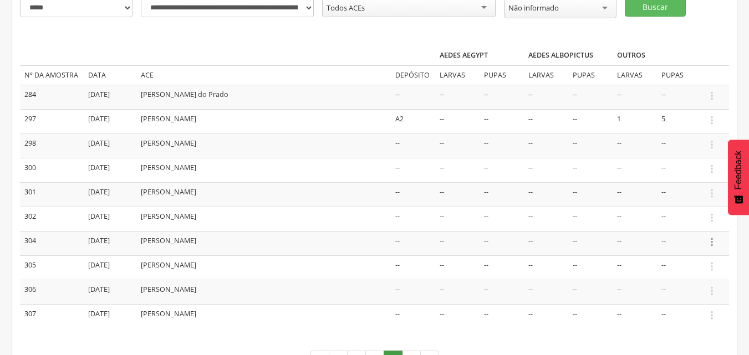
click at [712, 243] on icon "" at bounding box center [712, 242] width 12 height 12
click at [687, 223] on link "Informar resultado" at bounding box center [674, 224] width 88 height 14
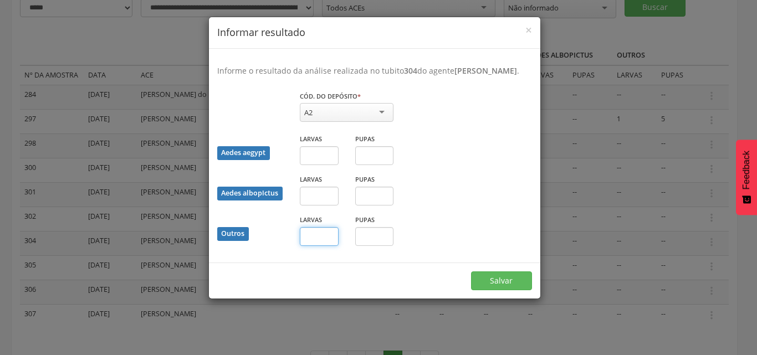
click at [325, 246] on input "text" at bounding box center [319, 236] width 39 height 19
type input "*"
click at [493, 284] on button "Salvar" at bounding box center [501, 281] width 61 height 19
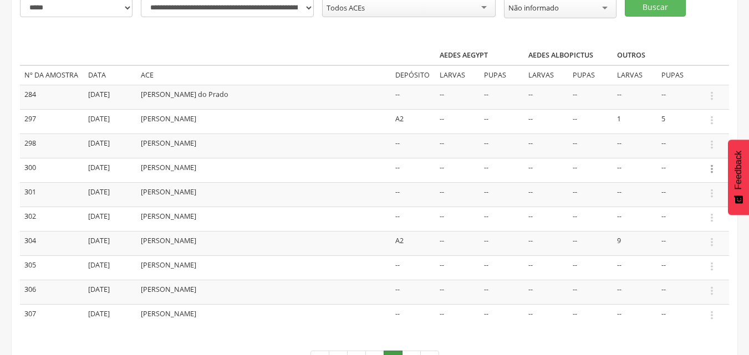
click at [711, 172] on icon "" at bounding box center [712, 169] width 12 height 12
click at [686, 150] on link "Informar resultado" at bounding box center [674, 151] width 88 height 14
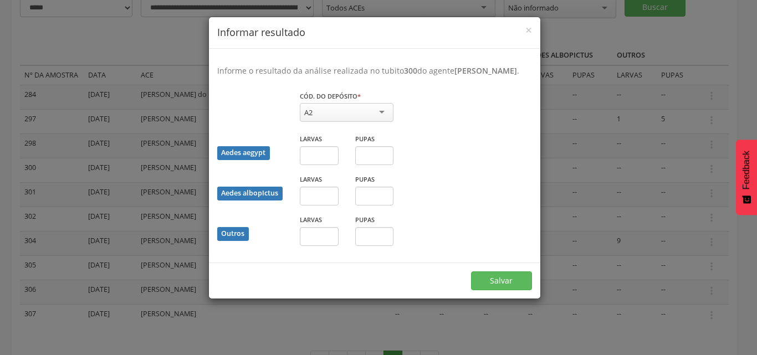
click at [310, 118] on div "A2" at bounding box center [308, 113] width 8 height 10
click at [322, 162] on input "text" at bounding box center [319, 155] width 39 height 19
type input "*"
click at [498, 290] on button "Salvar" at bounding box center [501, 281] width 61 height 19
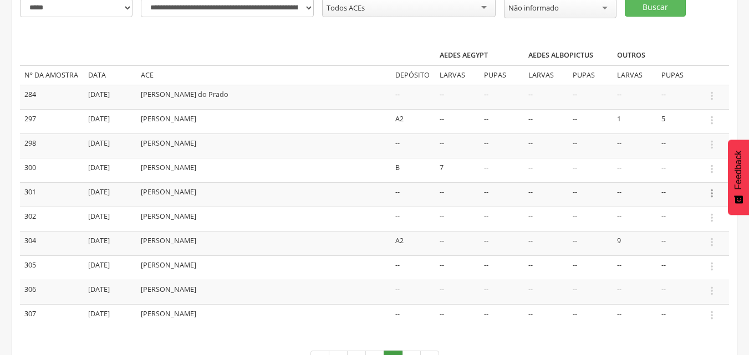
click at [710, 193] on icon "" at bounding box center [712, 193] width 12 height 12
click at [682, 172] on link "Informar resultado" at bounding box center [674, 175] width 88 height 14
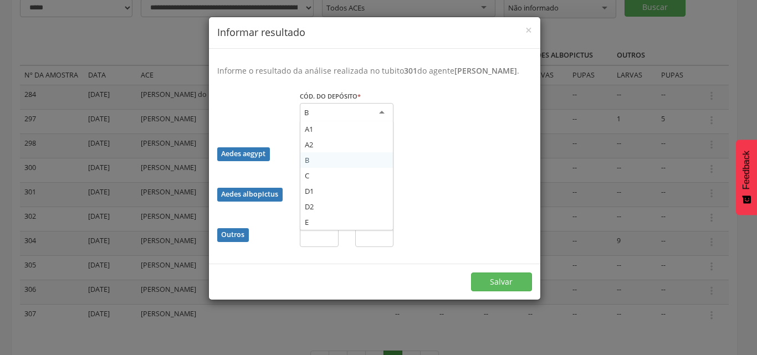
click at [349, 123] on div "B" at bounding box center [347, 113] width 94 height 20
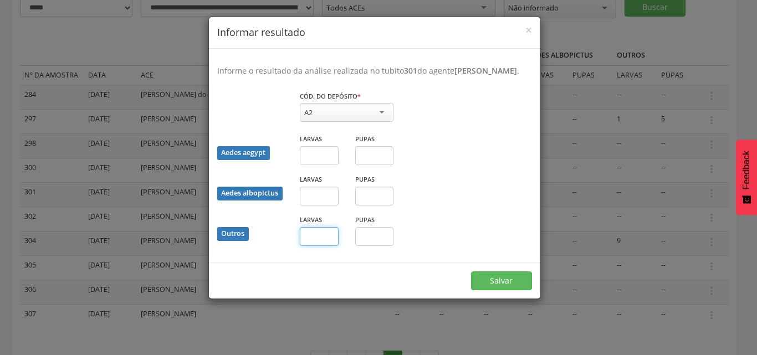
click at [328, 246] on input "text" at bounding box center [319, 236] width 39 height 19
type input "*"
click at [510, 282] on button "Salvar" at bounding box center [501, 281] width 61 height 19
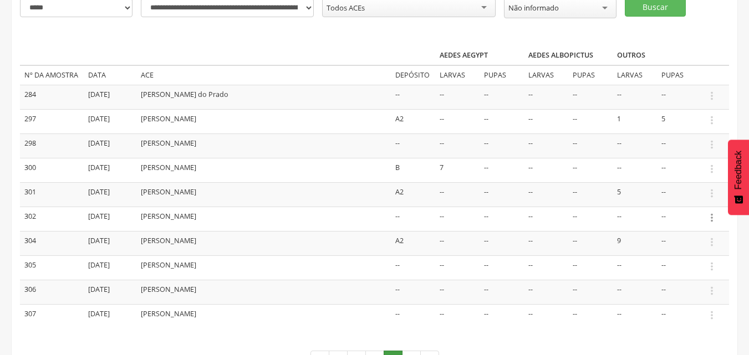
click at [709, 221] on icon "" at bounding box center [712, 218] width 12 height 12
click at [672, 196] on link "Informar resultado" at bounding box center [674, 199] width 88 height 14
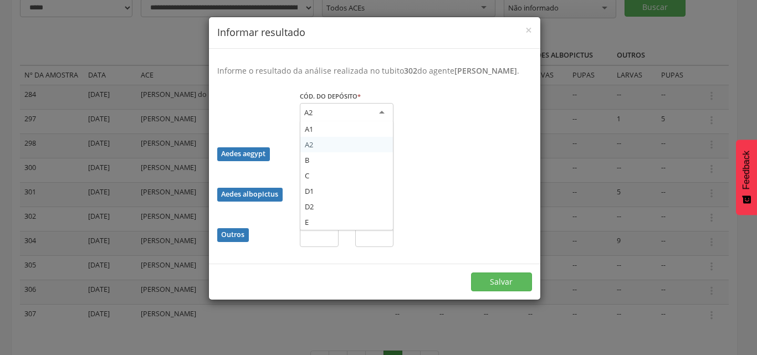
drag, startPoint x: 385, startPoint y: 128, endPoint x: 379, endPoint y: 134, distance: 8.6
click at [385, 123] on div "A2" at bounding box center [347, 113] width 94 height 20
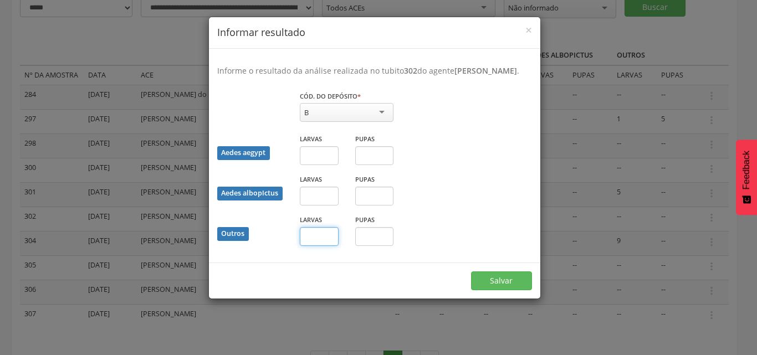
click at [318, 246] on input "text" at bounding box center [319, 236] width 39 height 19
type input "*"
click at [507, 289] on button "Salvar" at bounding box center [501, 281] width 61 height 19
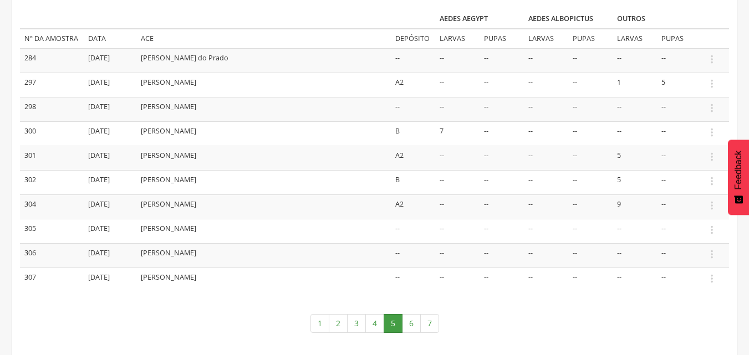
scroll to position [192, 0]
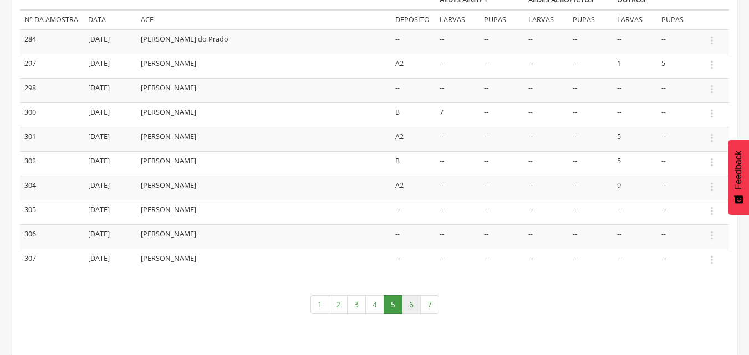
click at [411, 303] on link "6" at bounding box center [411, 304] width 19 height 19
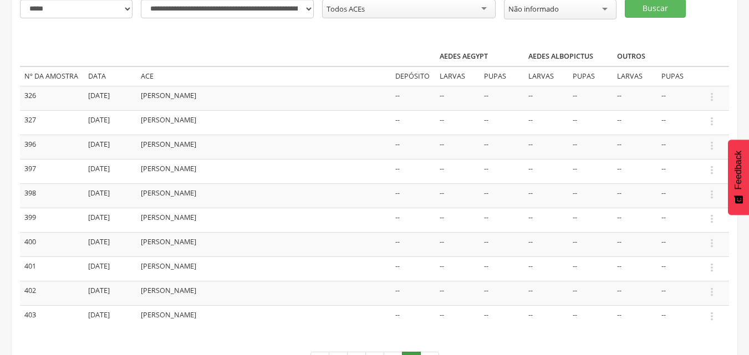
scroll to position [137, 0]
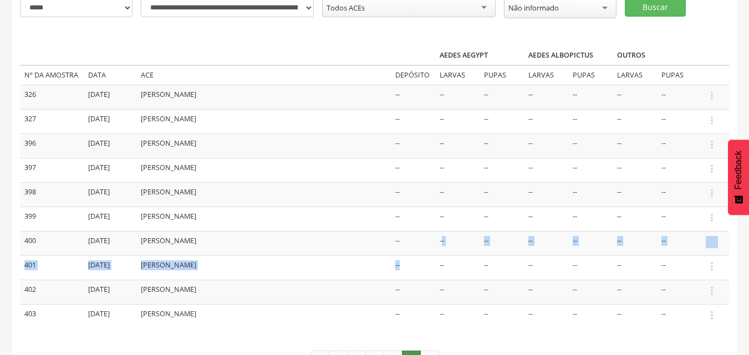
drag, startPoint x: 401, startPoint y: 277, endPoint x: 443, endPoint y: 243, distance: 53.2
click at [443, 243] on tbody "326 [DATE] [PERSON_NAME] -- -- -- -- -- -- --  Informar resultado 327 [DATE] […" at bounding box center [374, 206] width 709 height 243
click at [310, 236] on td "[PERSON_NAME]" at bounding box center [263, 243] width 254 height 24
click at [712, 146] on icon "" at bounding box center [712, 145] width 12 height 12
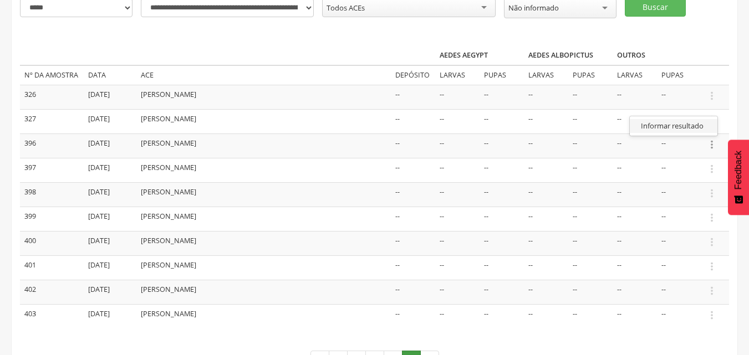
click at [682, 125] on link "Informar resultado" at bounding box center [674, 126] width 88 height 14
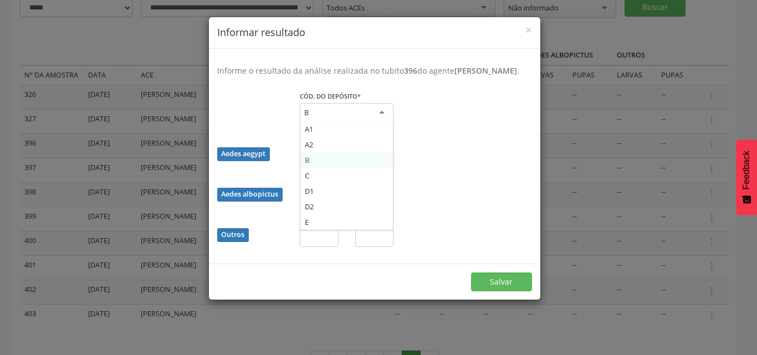
click at [378, 114] on div "B" at bounding box center [347, 113] width 94 height 20
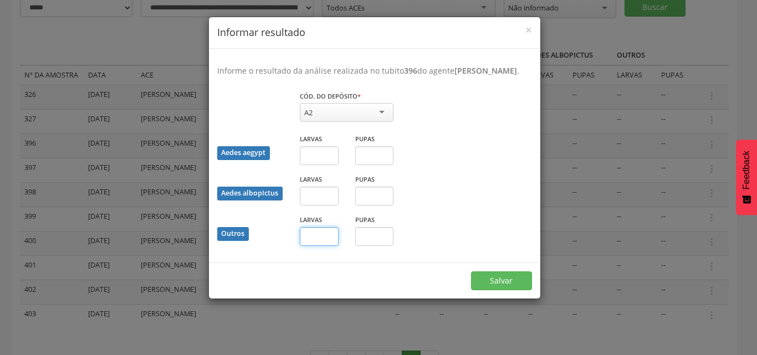
click at [329, 236] on input "text" at bounding box center [319, 236] width 39 height 19
type input "*"
click at [529, 283] on button "Salvar" at bounding box center [501, 281] width 61 height 19
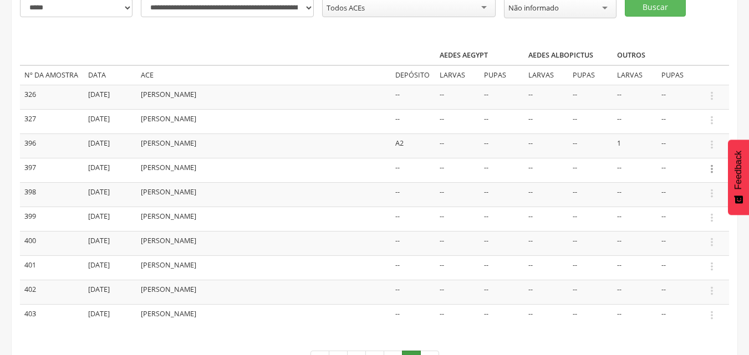
click at [714, 172] on icon "" at bounding box center [712, 169] width 12 height 12
click at [683, 151] on link "Informar resultado" at bounding box center [674, 151] width 88 height 14
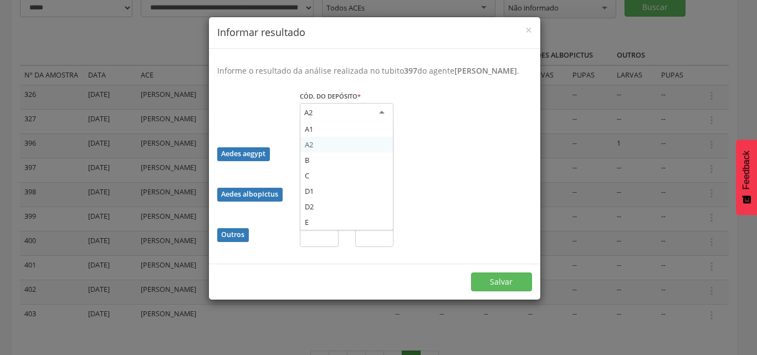
click at [352, 108] on div "A2" at bounding box center [347, 113] width 94 height 20
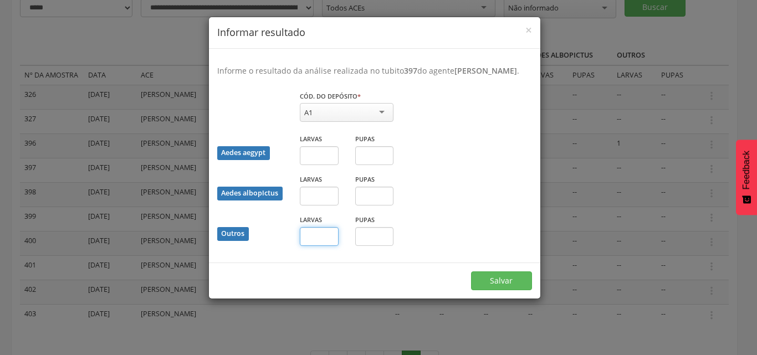
click at [336, 238] on input "text" at bounding box center [319, 236] width 39 height 19
click at [499, 277] on button "Salvar" at bounding box center [501, 281] width 61 height 19
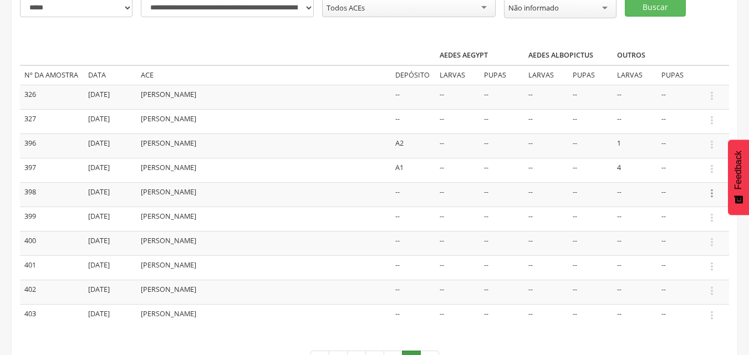
click at [714, 192] on icon "" at bounding box center [712, 193] width 12 height 12
click at [687, 171] on link "Informar resultado" at bounding box center [674, 175] width 88 height 14
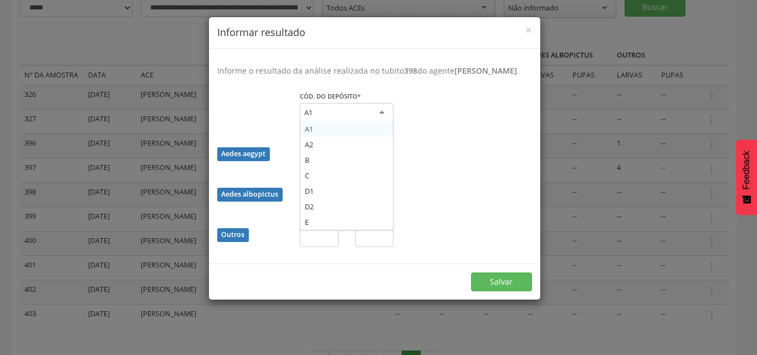
click at [366, 108] on div "A1" at bounding box center [347, 113] width 94 height 20
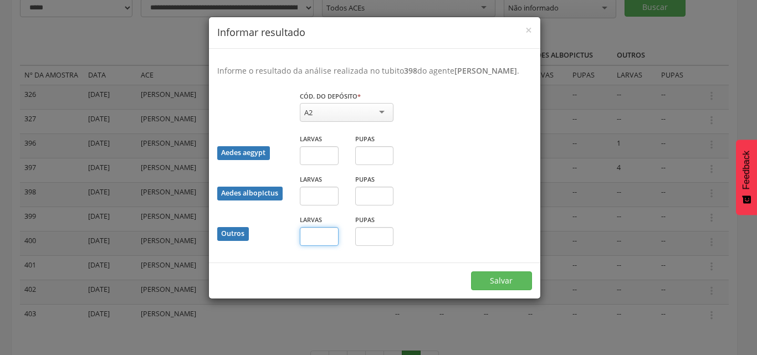
click at [319, 234] on input "text" at bounding box center [319, 236] width 39 height 19
type input "*"
click at [522, 277] on button "Salvar" at bounding box center [501, 281] width 61 height 19
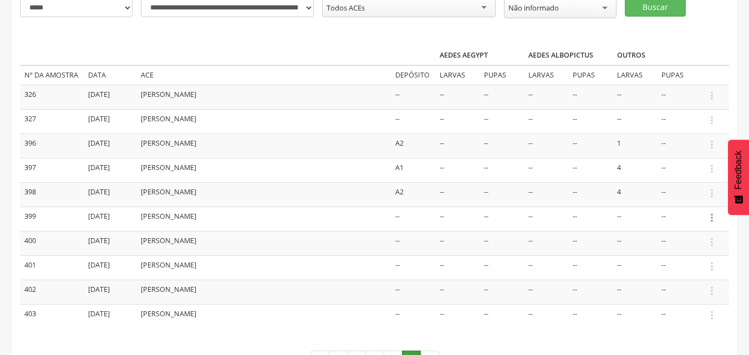
click at [711, 217] on icon "" at bounding box center [712, 218] width 12 height 12
click at [680, 196] on link "Informar resultado" at bounding box center [674, 199] width 88 height 14
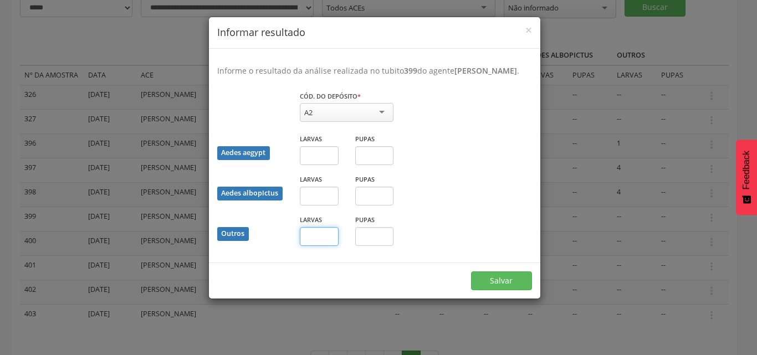
click at [315, 233] on input "text" at bounding box center [319, 236] width 39 height 19
type input "*"
click at [483, 281] on button "Salvar" at bounding box center [501, 281] width 61 height 19
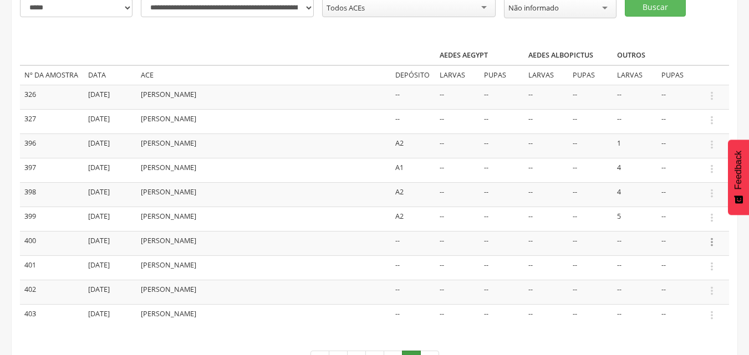
click at [711, 242] on icon "" at bounding box center [712, 242] width 12 height 12
click at [697, 225] on link "Informar resultado" at bounding box center [674, 224] width 88 height 14
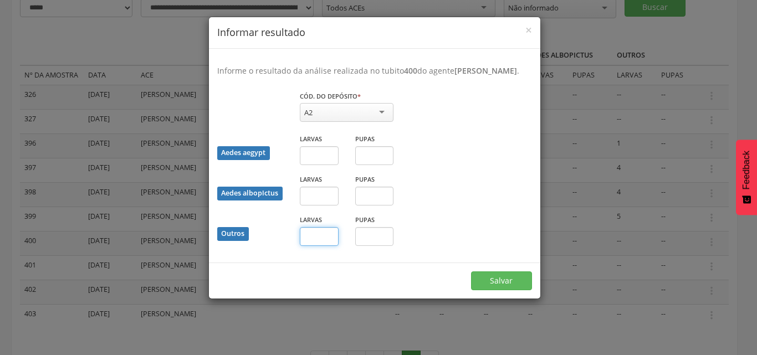
click at [321, 238] on input "text" at bounding box center [319, 236] width 39 height 19
type input "*"
click at [519, 275] on button "Salvar" at bounding box center [501, 281] width 61 height 19
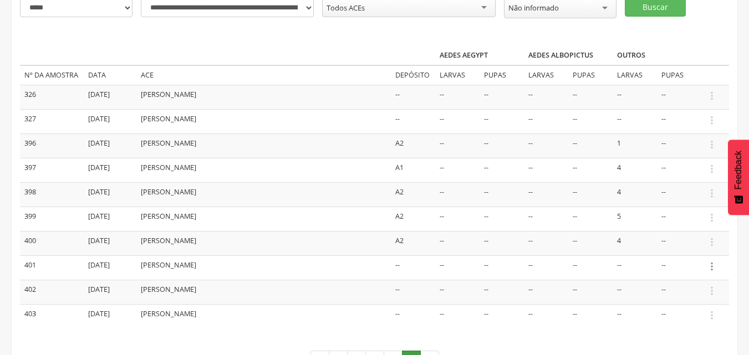
click at [713, 266] on icon "" at bounding box center [712, 267] width 12 height 12
click at [694, 248] on link "Informar resultado" at bounding box center [674, 248] width 88 height 14
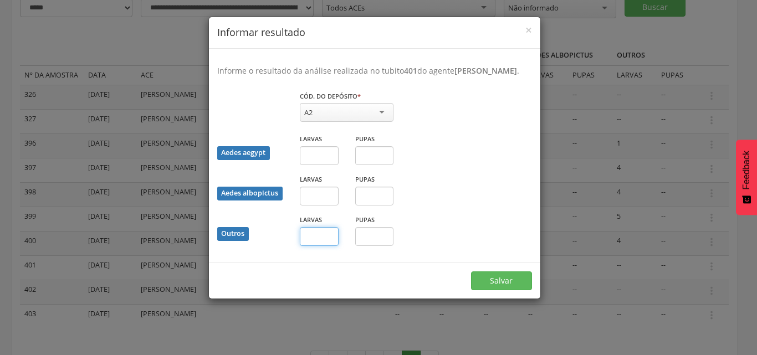
click at [328, 241] on input "text" at bounding box center [319, 236] width 39 height 19
type input "*"
click at [372, 239] on input "text" at bounding box center [374, 236] width 39 height 19
type input "*"
click at [494, 280] on button "Salvar" at bounding box center [501, 281] width 61 height 19
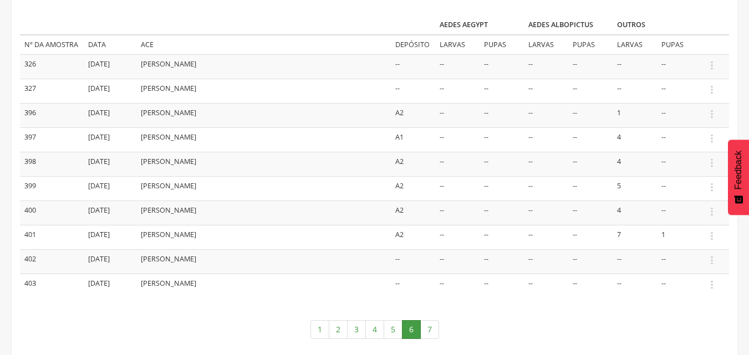
scroll to position [192, 0]
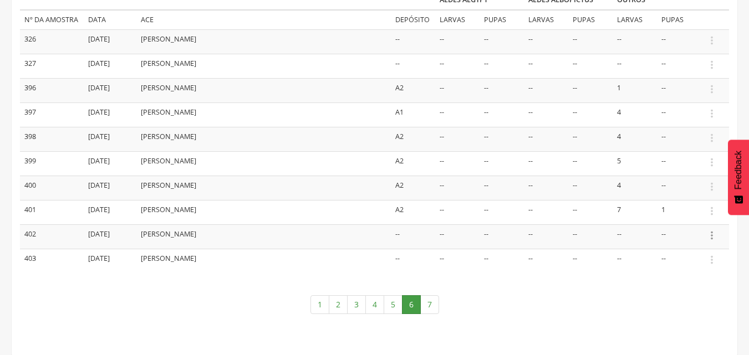
click at [712, 233] on icon "" at bounding box center [712, 235] width 12 height 12
click at [679, 216] on link "Informar resultado" at bounding box center [674, 217] width 88 height 14
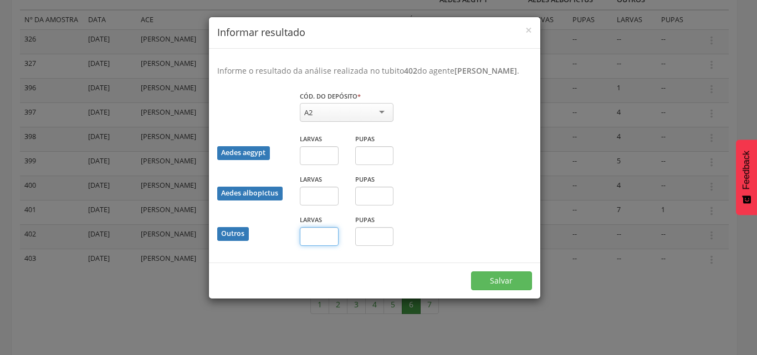
click at [318, 239] on input "text" at bounding box center [319, 236] width 39 height 19
click at [400, 259] on div "Informe o resultado da análise realizada no tubito 402 do agente [PERSON_NAME] …" at bounding box center [374, 156] width 331 height 214
click at [530, 32] on span "×" at bounding box center [528, 30] width 7 height 16
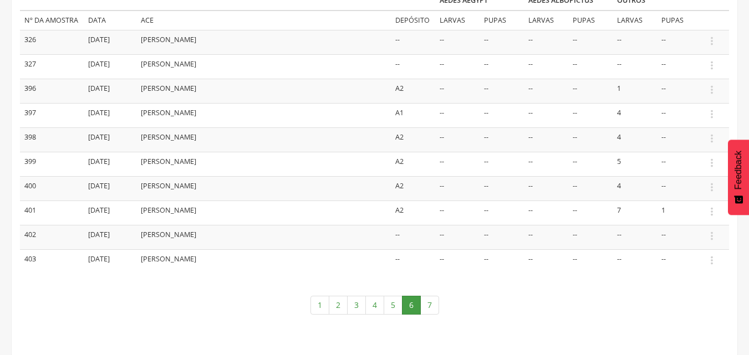
scroll to position [137, 0]
click at [427, 308] on link "7" at bounding box center [429, 304] width 19 height 19
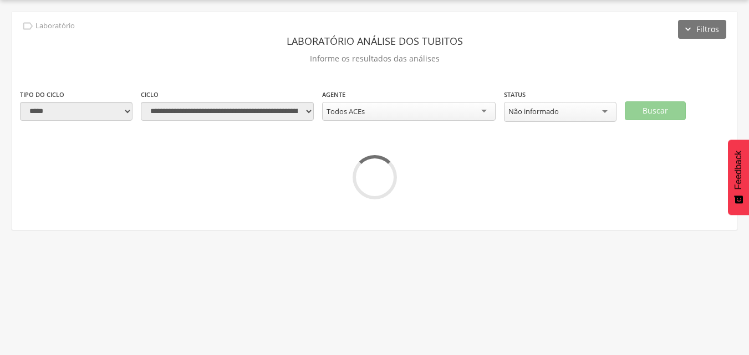
scroll to position [33, 0]
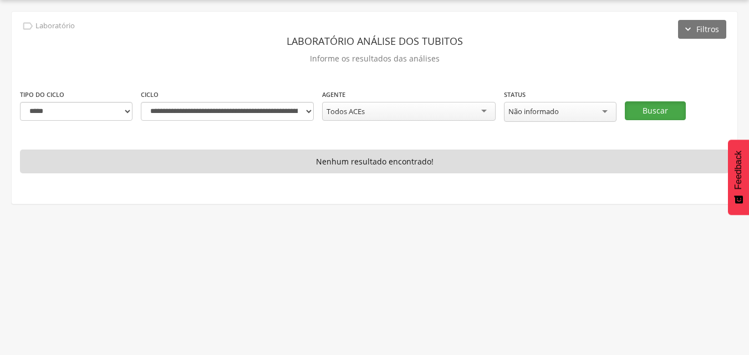
click at [659, 109] on button "Buscar" at bounding box center [655, 110] width 61 height 19
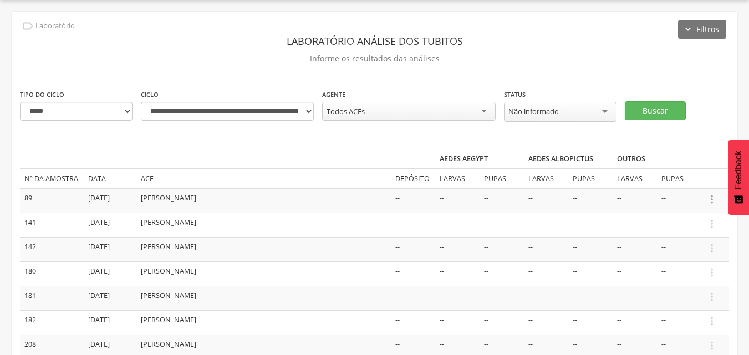
click at [713, 200] on icon "" at bounding box center [712, 199] width 12 height 12
click at [711, 270] on icon "" at bounding box center [712, 273] width 12 height 12
click at [683, 249] on link "Informar resultado" at bounding box center [674, 254] width 88 height 14
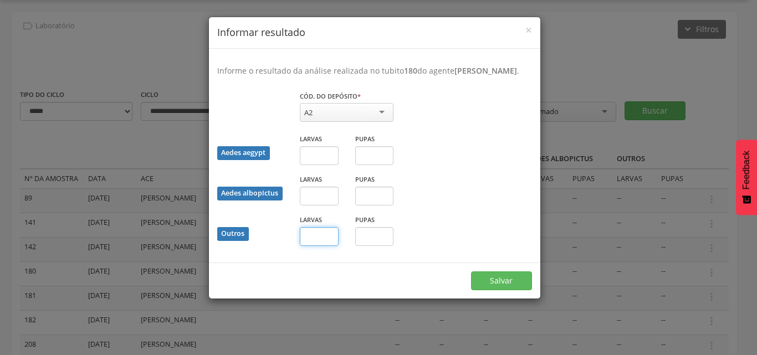
click at [331, 246] on input "text" at bounding box center [319, 236] width 39 height 19
type input "*"
click at [494, 290] on button "Salvar" at bounding box center [501, 281] width 61 height 19
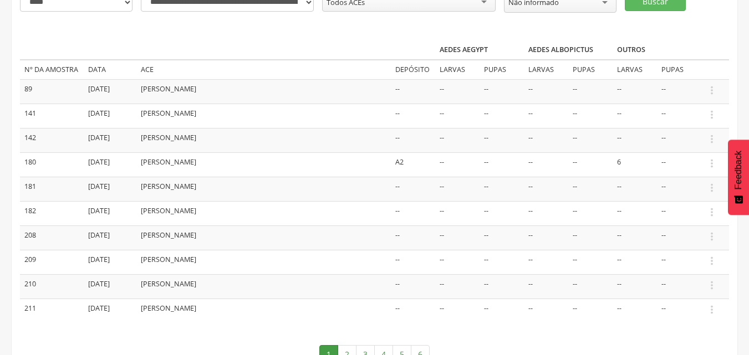
scroll to position [144, 0]
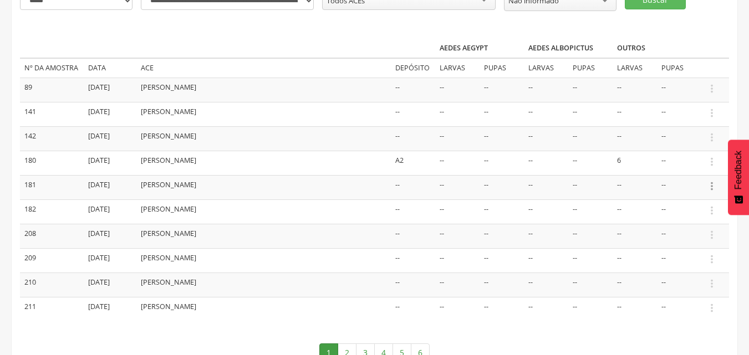
click at [711, 186] on icon "" at bounding box center [712, 186] width 12 height 12
click at [690, 170] on link "Informar resultado" at bounding box center [674, 168] width 88 height 14
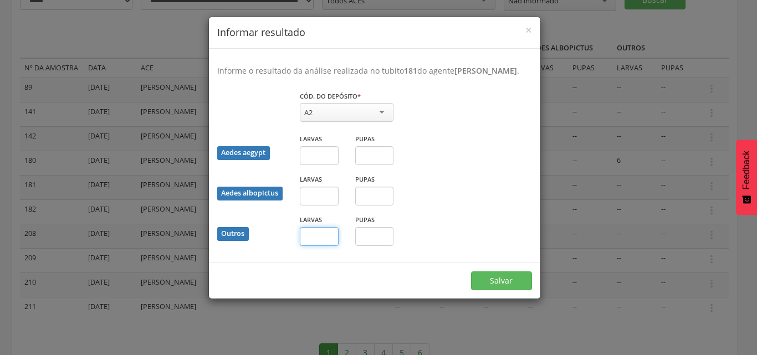
click at [318, 246] on input "text" at bounding box center [319, 236] width 39 height 19
type input "*"
click at [494, 289] on button "Salvar" at bounding box center [501, 281] width 61 height 19
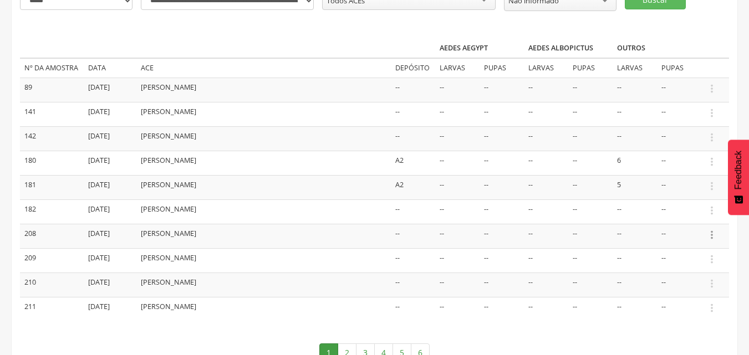
click at [711, 237] on icon "" at bounding box center [712, 235] width 12 height 12
click at [695, 216] on link "Informar resultado" at bounding box center [674, 217] width 88 height 14
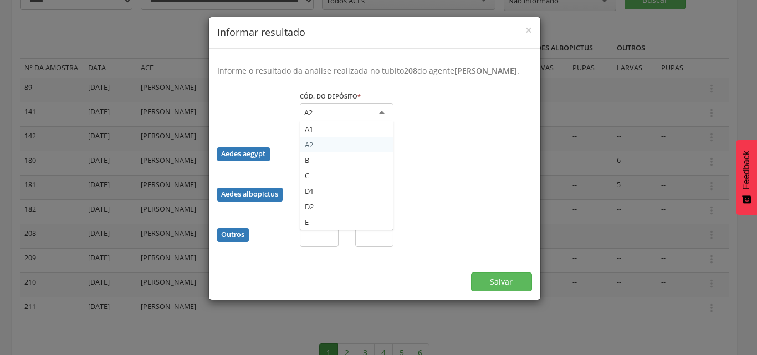
click at [345, 123] on div "A2" at bounding box center [347, 113] width 94 height 20
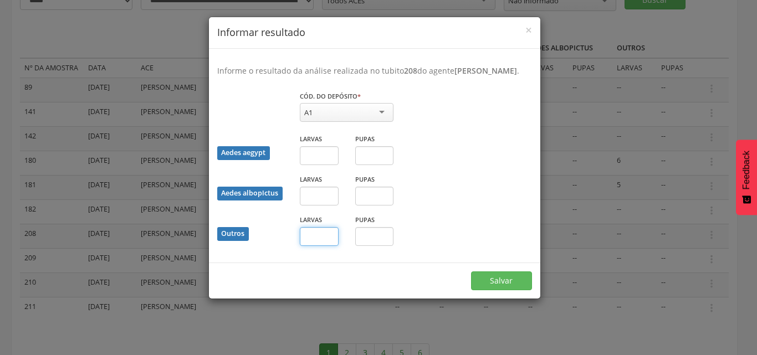
click at [329, 246] on input "text" at bounding box center [319, 236] width 39 height 19
type input "*"
click at [489, 290] on button "Salvar" at bounding box center [501, 281] width 61 height 19
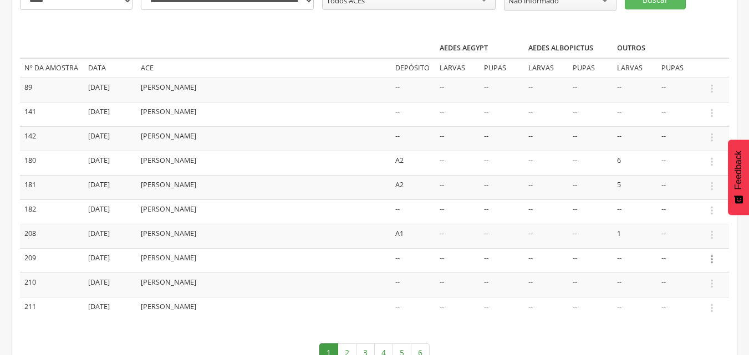
click at [711, 262] on icon "" at bounding box center [712, 259] width 12 height 12
click at [688, 240] on link "Informar resultado" at bounding box center [674, 241] width 88 height 14
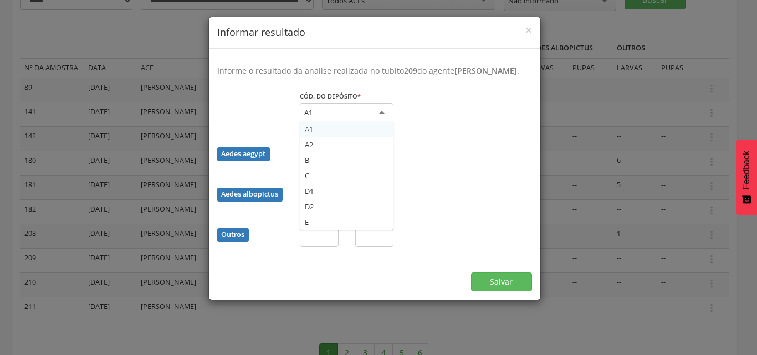
click at [370, 123] on div "A1" at bounding box center [347, 113] width 94 height 20
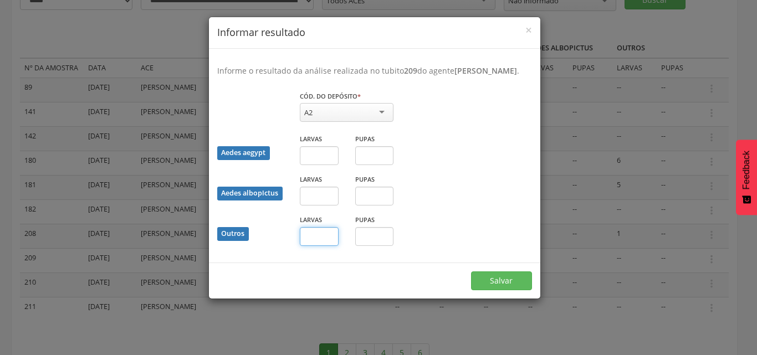
click at [332, 246] on input "text" at bounding box center [319, 236] width 39 height 19
type input "*"
click at [490, 290] on button "Salvar" at bounding box center [501, 281] width 61 height 19
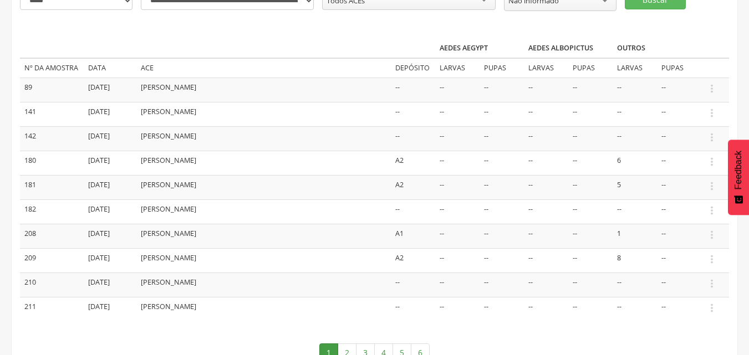
click at [704, 283] on td " Informar resultado" at bounding box center [715, 285] width 28 height 24
click at [713, 287] on icon "" at bounding box center [712, 284] width 12 height 12
click at [692, 265] on link "Informar resultado" at bounding box center [674, 265] width 88 height 14
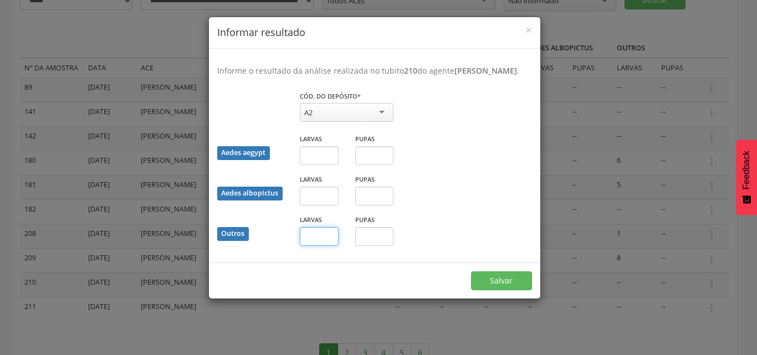
click at [321, 246] on input "text" at bounding box center [319, 236] width 39 height 19
type input "*"
drag, startPoint x: 321, startPoint y: 250, endPoint x: 384, endPoint y: 255, distance: 62.8
click at [384, 246] on input "text" at bounding box center [374, 236] width 39 height 19
type input "*"
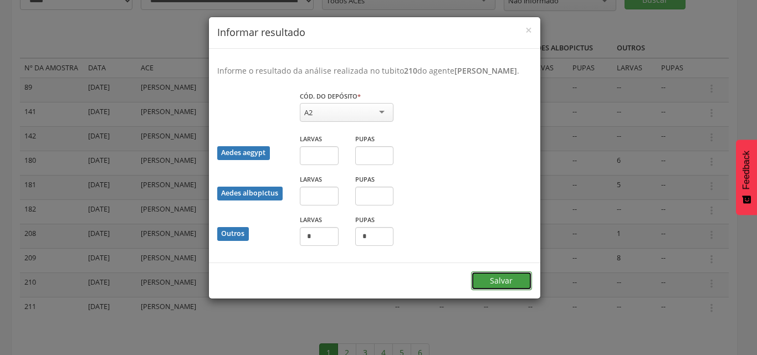
click at [494, 290] on button "Salvar" at bounding box center [501, 281] width 61 height 19
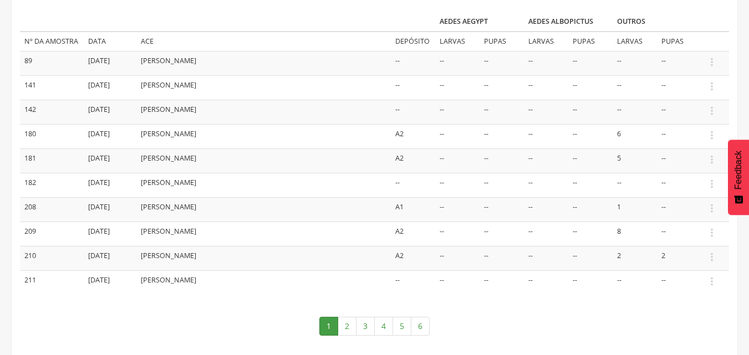
scroll to position [192, 0]
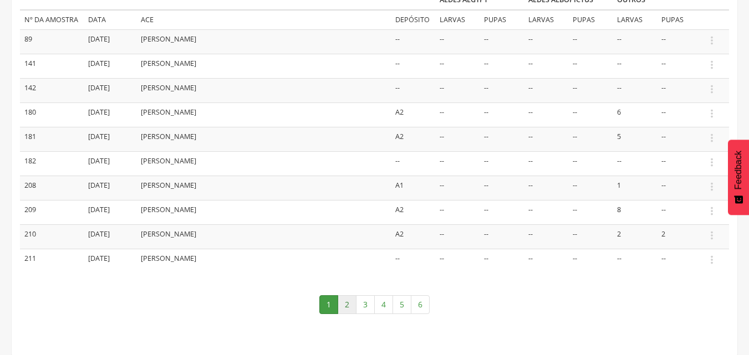
click at [348, 312] on link "2" at bounding box center [347, 304] width 19 height 19
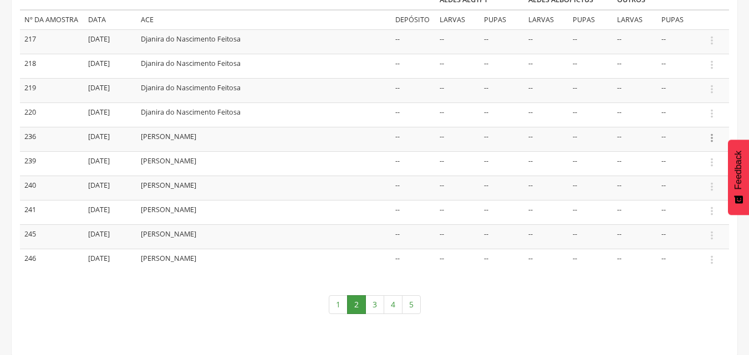
click at [711, 135] on icon "" at bounding box center [712, 138] width 12 height 12
click at [681, 117] on link "Informar resultado" at bounding box center [674, 120] width 88 height 14
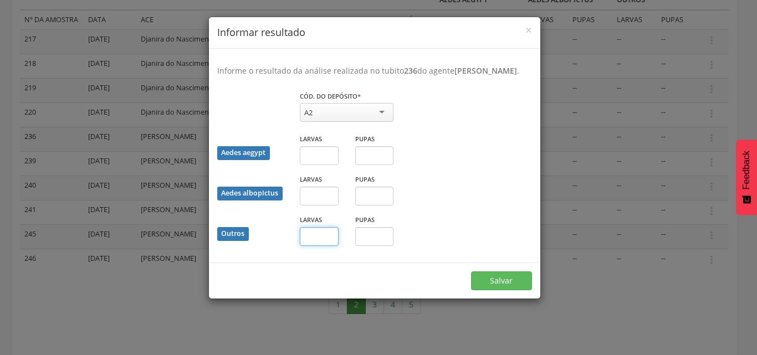
click at [328, 246] on input "text" at bounding box center [319, 236] width 39 height 19
type input "*"
click at [507, 290] on button "Salvar" at bounding box center [501, 281] width 61 height 19
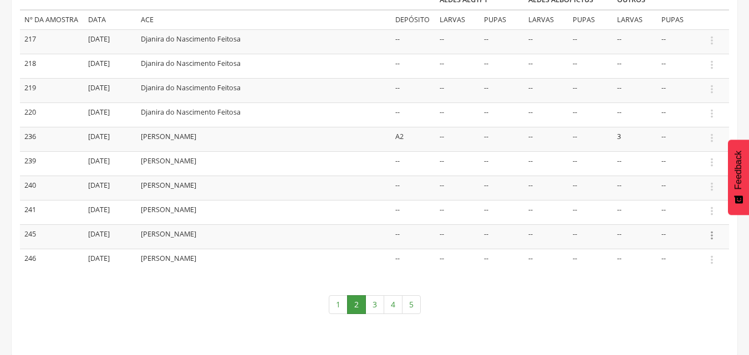
click at [713, 236] on icon "" at bounding box center [712, 235] width 12 height 12
click at [693, 222] on link "Informar resultado" at bounding box center [674, 217] width 88 height 14
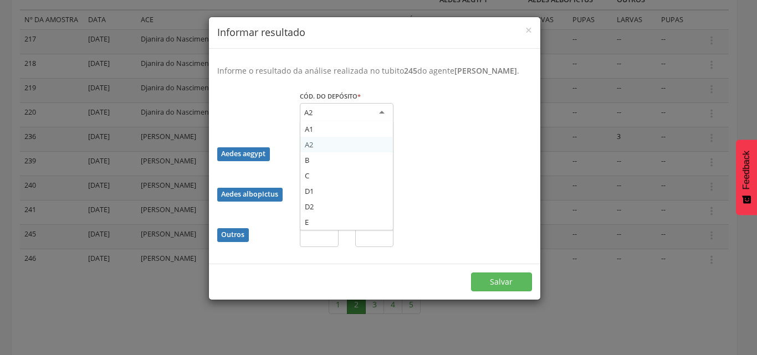
click at [377, 122] on div "A2" at bounding box center [347, 113] width 94 height 20
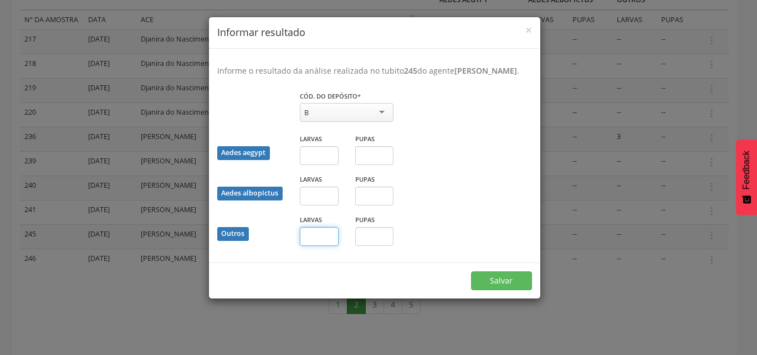
click at [320, 246] on input "text" at bounding box center [319, 236] width 39 height 19
type input "*"
click at [495, 290] on button "Salvar" at bounding box center [501, 281] width 61 height 19
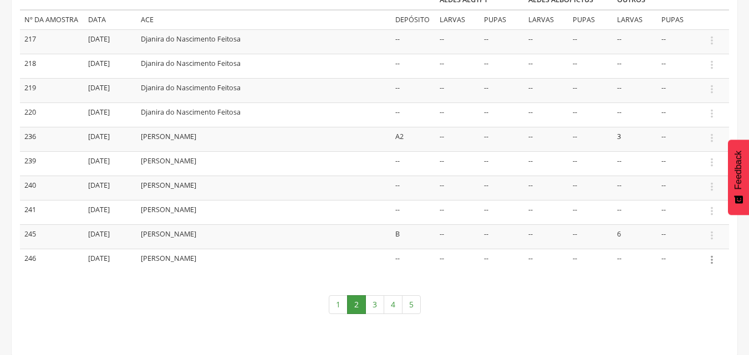
click at [711, 259] on icon "" at bounding box center [712, 260] width 12 height 12
click at [684, 242] on link "Informar resultado" at bounding box center [674, 241] width 88 height 14
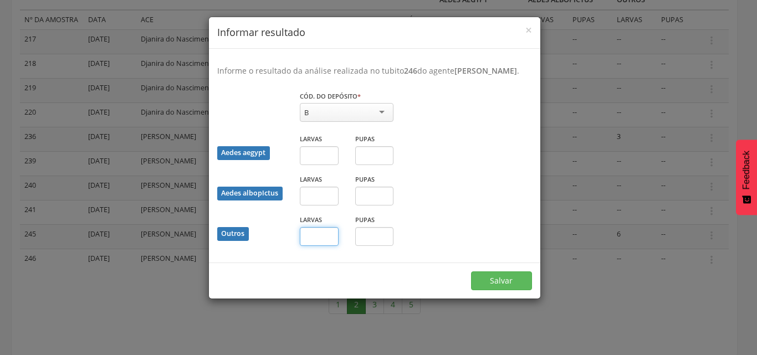
click at [328, 246] on input "text" at bounding box center [319, 236] width 39 height 19
type input "*"
click at [508, 290] on button "Salvar" at bounding box center [501, 281] width 61 height 19
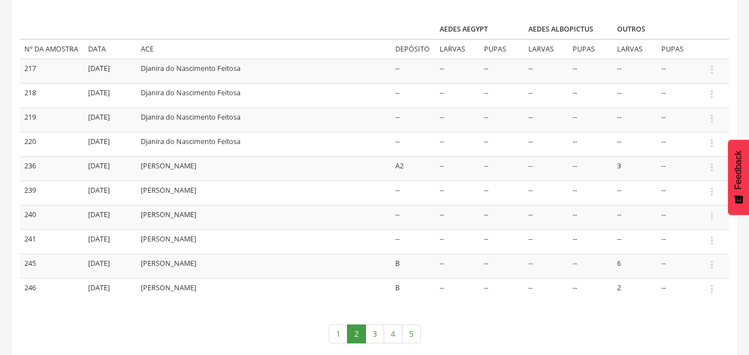
scroll to position [137, 0]
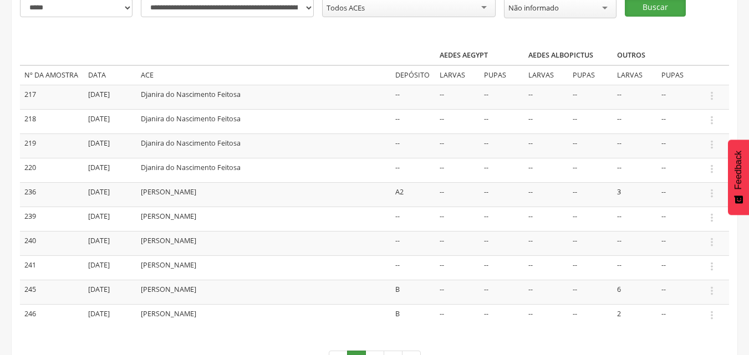
click at [646, 9] on button "Buscar" at bounding box center [655, 7] width 61 height 19
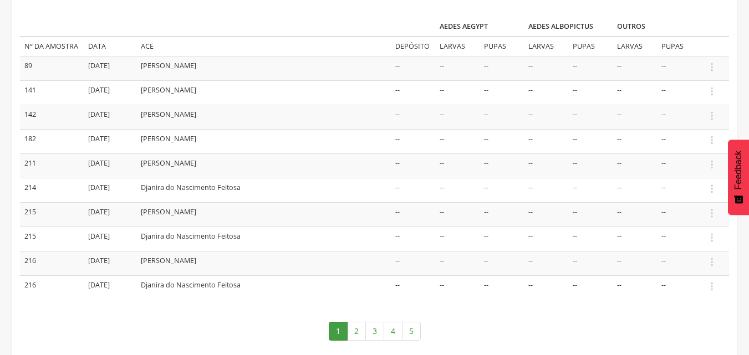
scroll to position [192, 0]
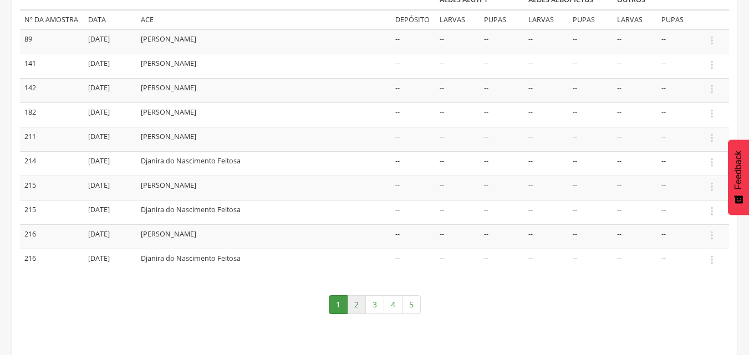
click at [355, 302] on link "2" at bounding box center [356, 304] width 19 height 19
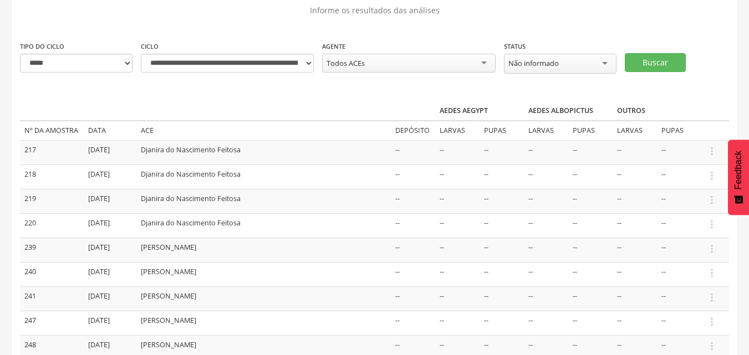
scroll to position [137, 0]
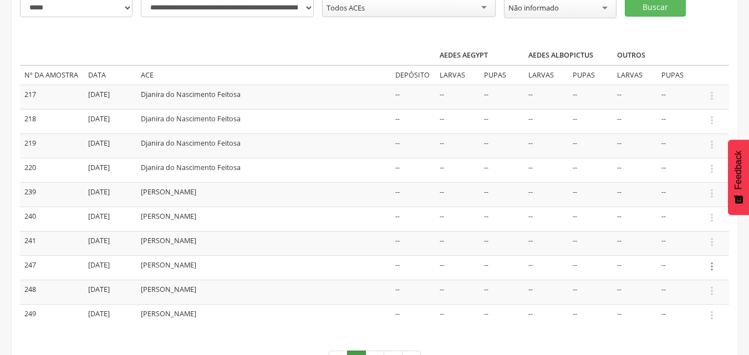
click at [709, 267] on icon "" at bounding box center [712, 267] width 12 height 12
click at [692, 251] on link "Informar resultado" at bounding box center [674, 248] width 88 height 14
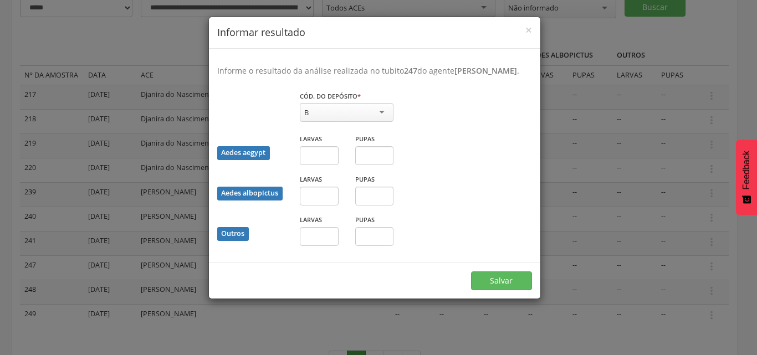
click at [365, 122] on div "B" at bounding box center [347, 112] width 94 height 19
click at [322, 246] on input "text" at bounding box center [319, 236] width 39 height 19
type input "*"
click at [499, 290] on button "Salvar" at bounding box center [501, 281] width 61 height 19
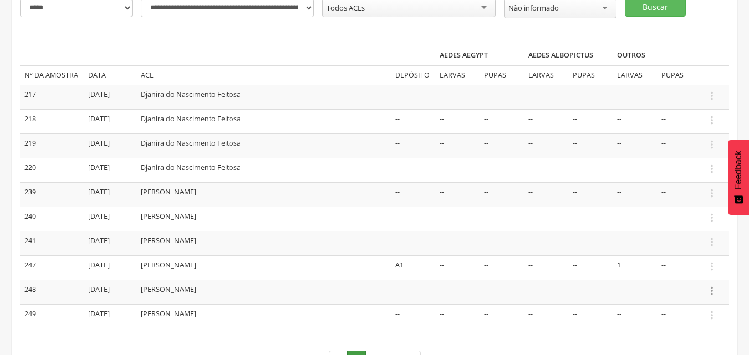
click at [710, 290] on icon "" at bounding box center [712, 291] width 12 height 12
click at [685, 262] on ul "Informar resultado" at bounding box center [673, 272] width 89 height 21
click at [712, 290] on icon "" at bounding box center [712, 291] width 12 height 12
click at [696, 274] on link "Informar resultado" at bounding box center [674, 272] width 88 height 14
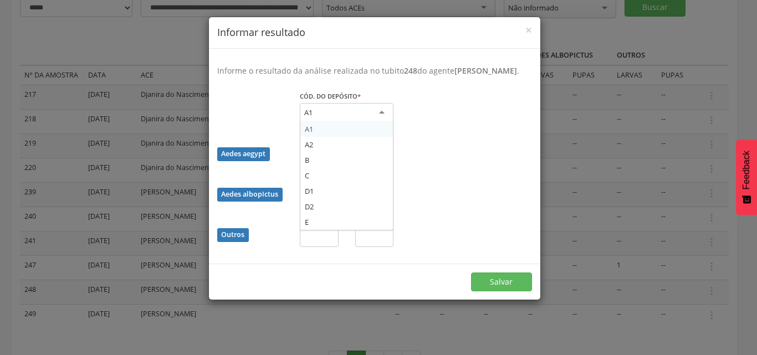
click at [361, 122] on div "A1" at bounding box center [347, 113] width 94 height 20
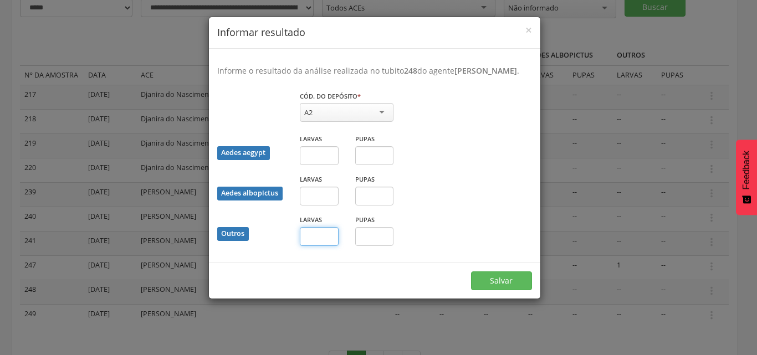
click at [324, 243] on input "text" at bounding box center [319, 236] width 39 height 19
type input "**"
click at [488, 290] on button "Salvar" at bounding box center [501, 281] width 61 height 19
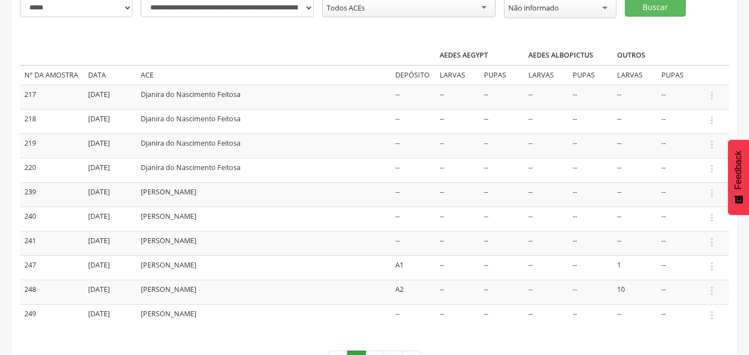
scroll to position [192, 0]
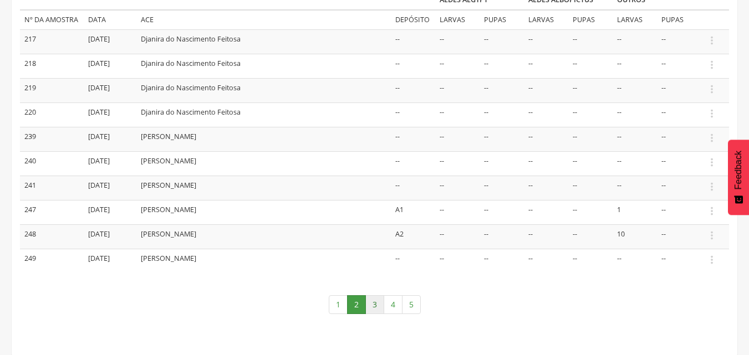
click at [377, 304] on link "3" at bounding box center [374, 304] width 19 height 19
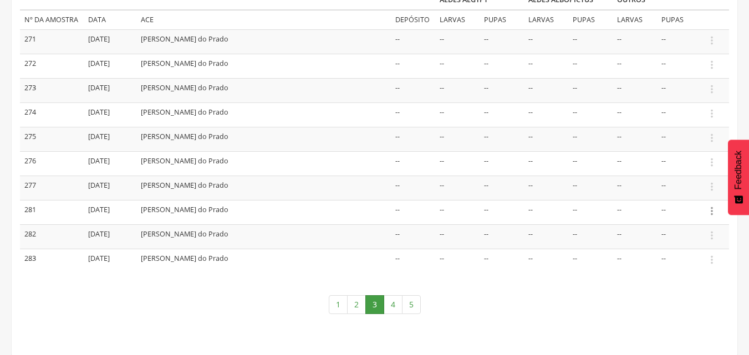
click at [711, 211] on icon "" at bounding box center [712, 211] width 12 height 12
click at [690, 191] on link "Informar resultado" at bounding box center [674, 193] width 88 height 14
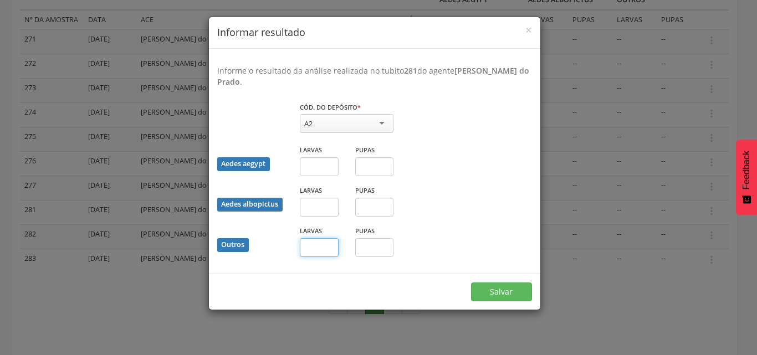
click at [321, 256] on input "text" at bounding box center [319, 247] width 39 height 19
type input "*"
click at [484, 296] on button "Salvar" at bounding box center [501, 292] width 61 height 19
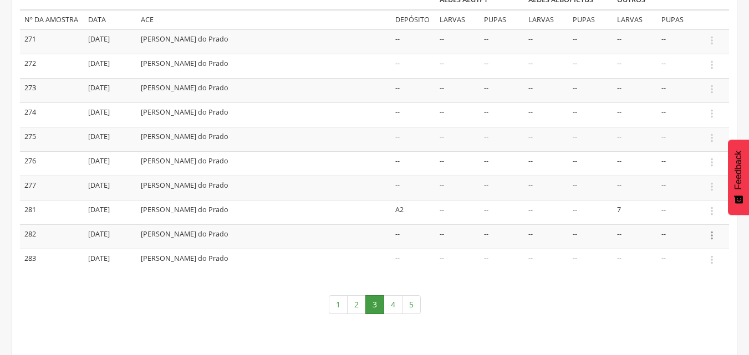
click at [714, 238] on icon "" at bounding box center [712, 235] width 12 height 12
click at [686, 218] on link "Informar resultado" at bounding box center [674, 217] width 88 height 14
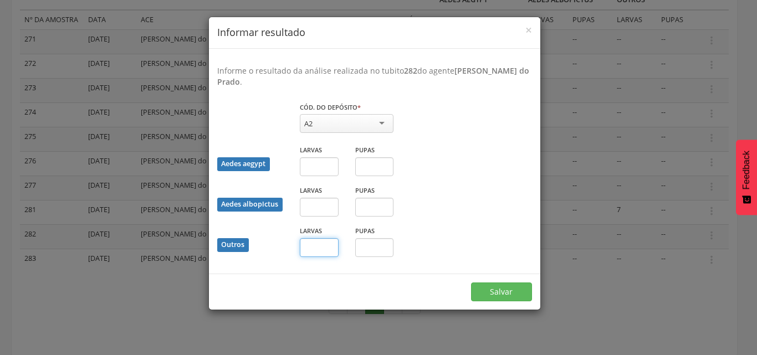
click at [316, 249] on input "text" at bounding box center [319, 247] width 39 height 19
type input "*"
click at [503, 292] on button "Salvar" at bounding box center [501, 292] width 61 height 19
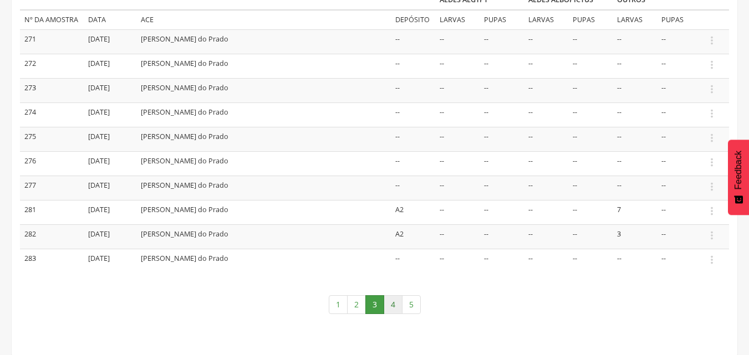
click at [393, 301] on link "4" at bounding box center [393, 304] width 19 height 19
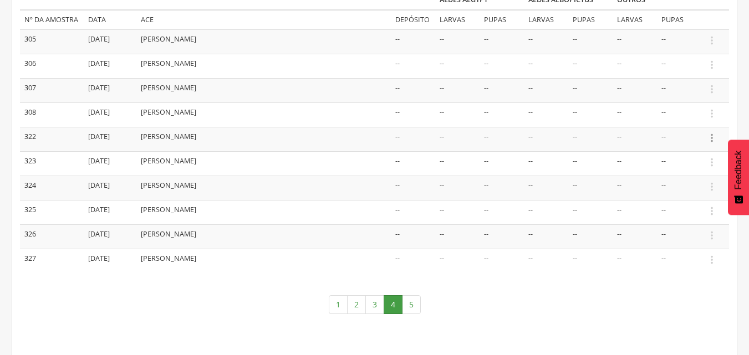
click at [715, 138] on icon "" at bounding box center [712, 138] width 12 height 12
click at [679, 115] on link "Informar resultado" at bounding box center [674, 120] width 88 height 14
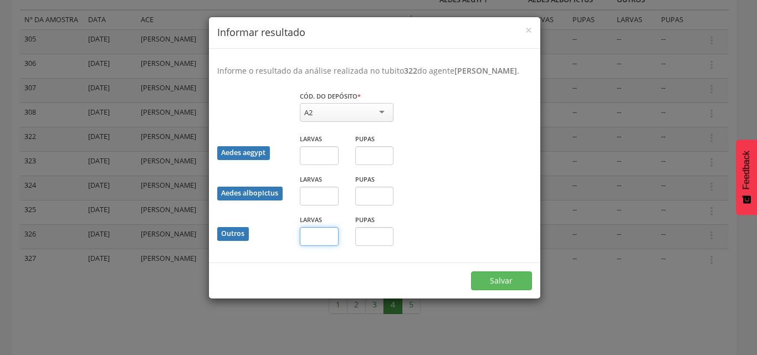
click at [323, 246] on input "text" at bounding box center [319, 236] width 39 height 19
click at [380, 244] on input "text" at bounding box center [374, 236] width 39 height 19
type input "*"
click at [511, 290] on button "Salvar" at bounding box center [501, 281] width 61 height 19
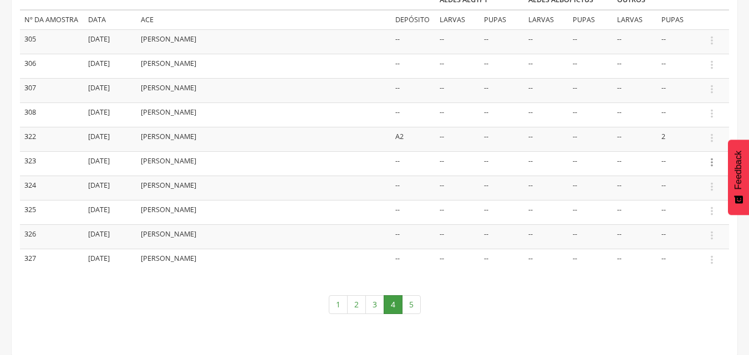
click at [717, 163] on icon "" at bounding box center [712, 162] width 12 height 12
click at [673, 135] on ul "Informar resultado" at bounding box center [673, 144] width 89 height 21
click at [712, 164] on icon "" at bounding box center [712, 162] width 12 height 12
click at [675, 144] on link "Informar resultado" at bounding box center [674, 144] width 88 height 14
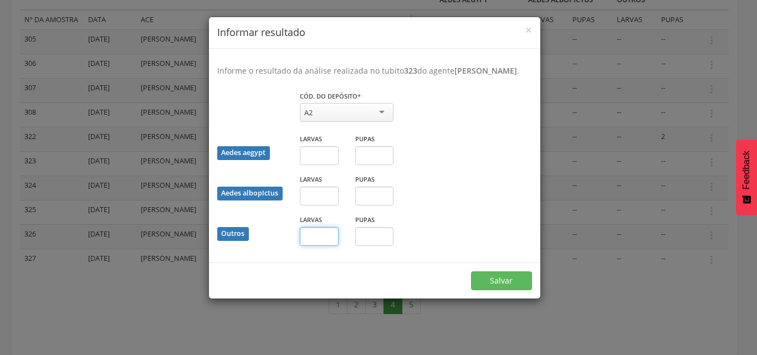
click at [329, 246] on input "text" at bounding box center [319, 236] width 39 height 19
type input "**"
click at [477, 290] on button "Salvar" at bounding box center [501, 281] width 61 height 19
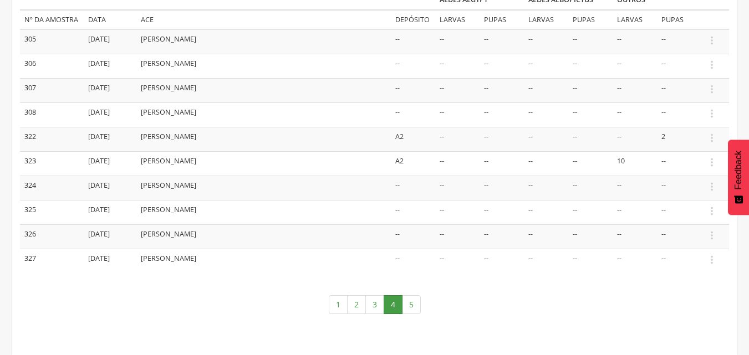
click at [704, 189] on td " Informar resultado" at bounding box center [715, 188] width 28 height 24
click at [712, 189] on icon "" at bounding box center [712, 187] width 12 height 12
click at [687, 167] on link "Informar resultado" at bounding box center [674, 168] width 88 height 14
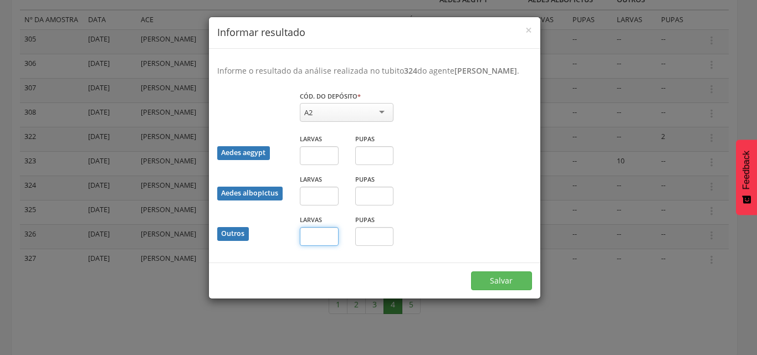
click at [320, 246] on input "text" at bounding box center [319, 236] width 39 height 19
type input "*"
click at [493, 290] on button "Salvar" at bounding box center [501, 281] width 61 height 19
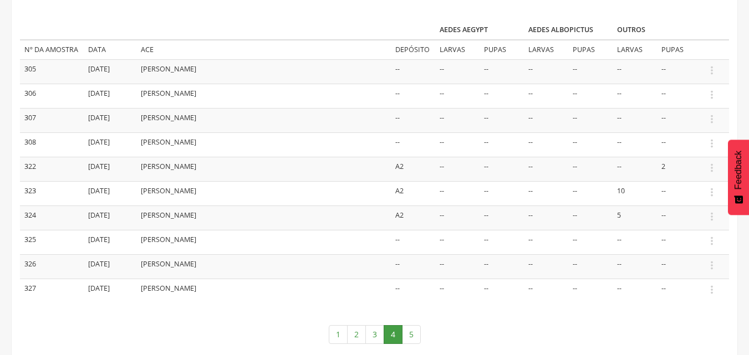
scroll to position [137, 0]
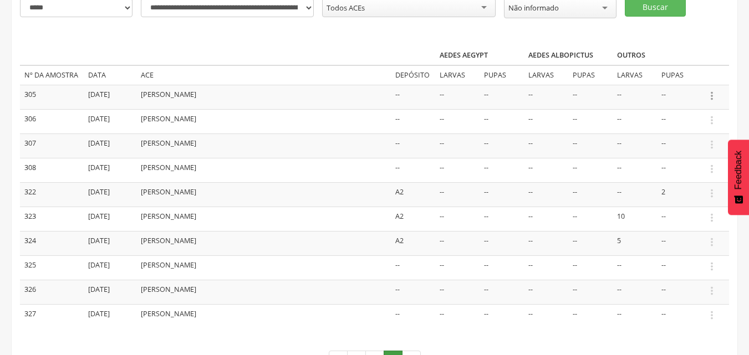
click at [711, 98] on icon "" at bounding box center [712, 96] width 12 height 12
click at [672, 76] on link "Informar resultado" at bounding box center [674, 77] width 88 height 14
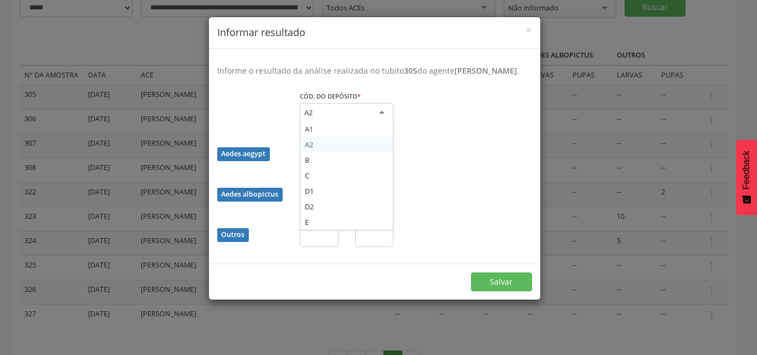
click at [386, 123] on div "A2" at bounding box center [347, 113] width 94 height 20
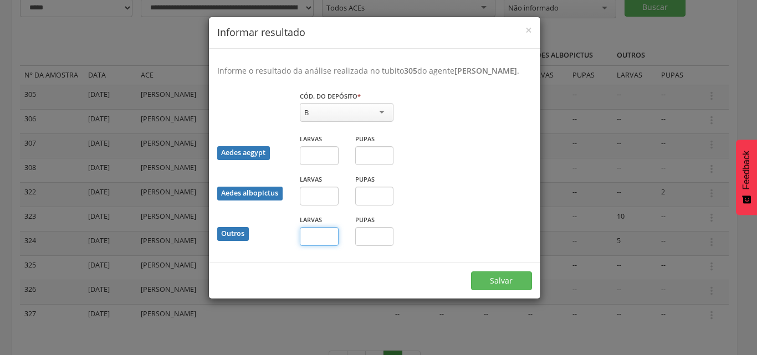
click at [321, 246] on input "text" at bounding box center [319, 236] width 39 height 19
type input "*"
click at [502, 288] on button "Salvar" at bounding box center [501, 281] width 61 height 19
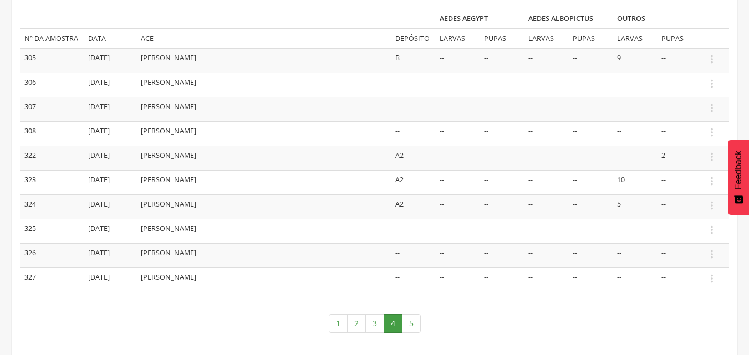
scroll to position [192, 0]
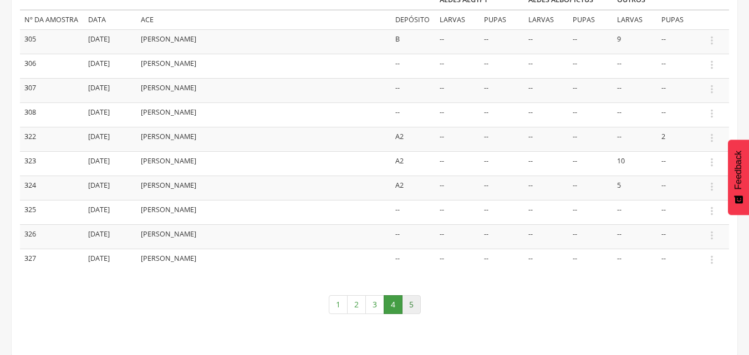
click at [414, 302] on link "5" at bounding box center [411, 304] width 19 height 19
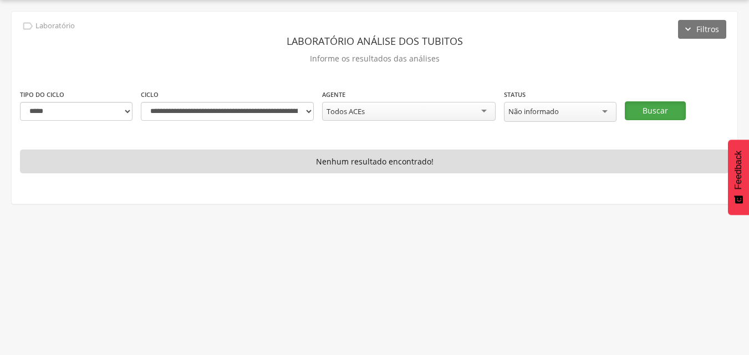
click at [665, 108] on button "Buscar" at bounding box center [655, 110] width 61 height 19
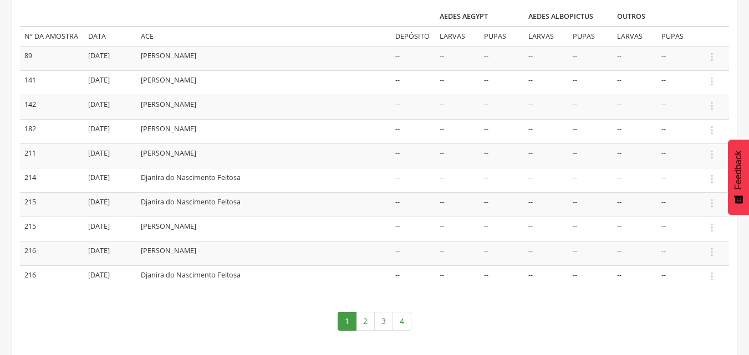
scroll to position [192, 0]
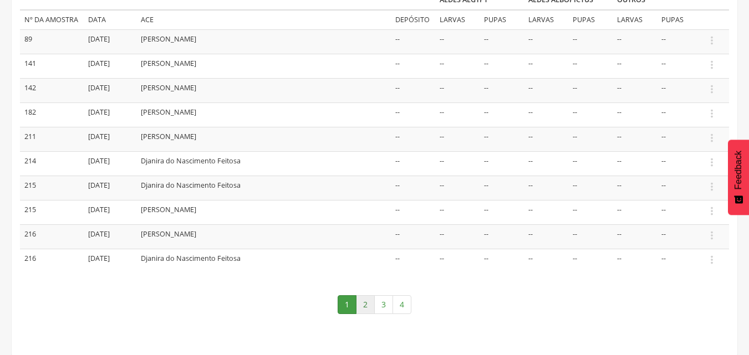
click at [364, 305] on link "2" at bounding box center [365, 304] width 19 height 19
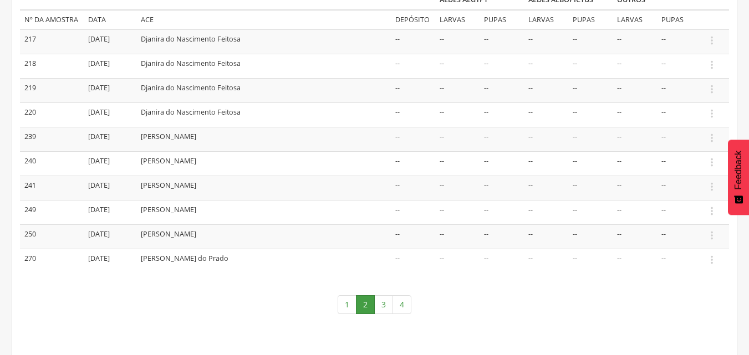
scroll to position [137, 0]
click at [388, 307] on link "3" at bounding box center [383, 304] width 19 height 19
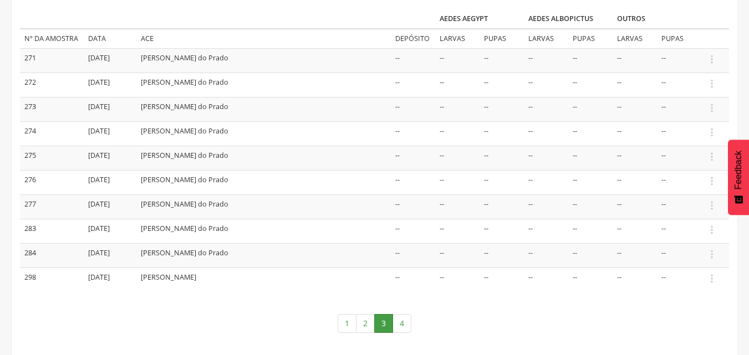
scroll to position [192, 0]
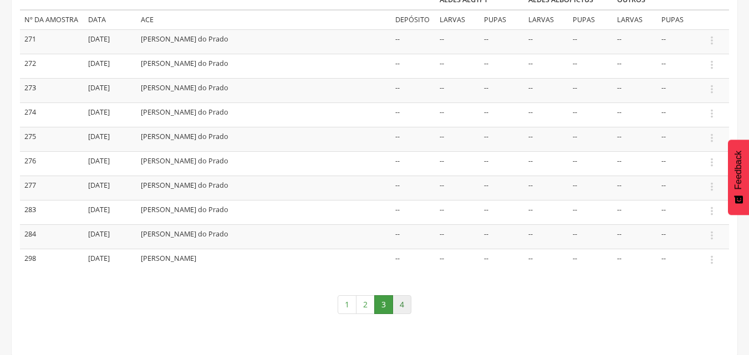
click at [405, 300] on link "4" at bounding box center [401, 304] width 19 height 19
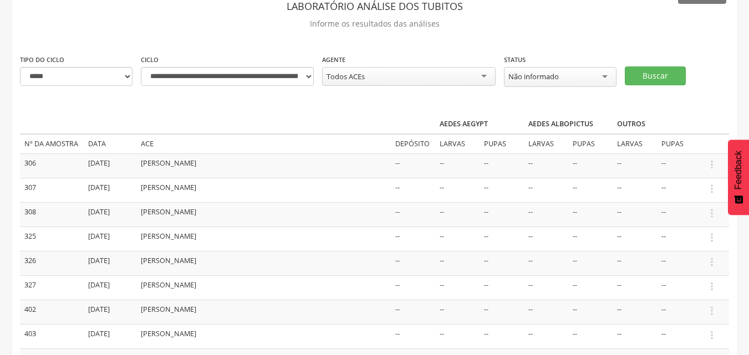
scroll to position [57, 0]
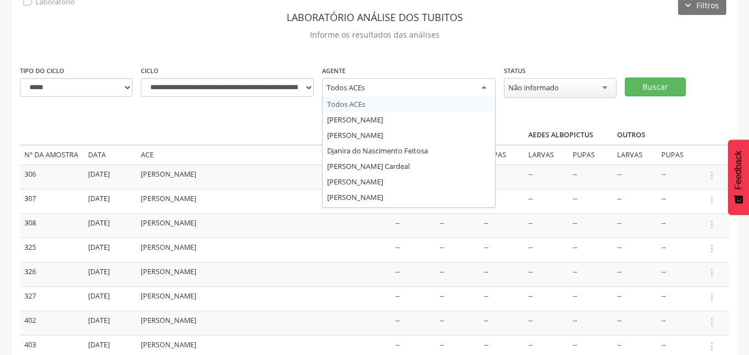
click at [443, 89] on div "Todos ACEs" at bounding box center [408, 88] width 173 height 20
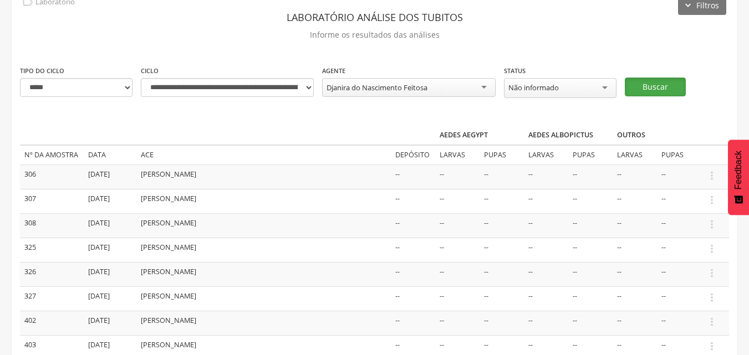
click at [647, 84] on button "Buscar" at bounding box center [655, 87] width 61 height 19
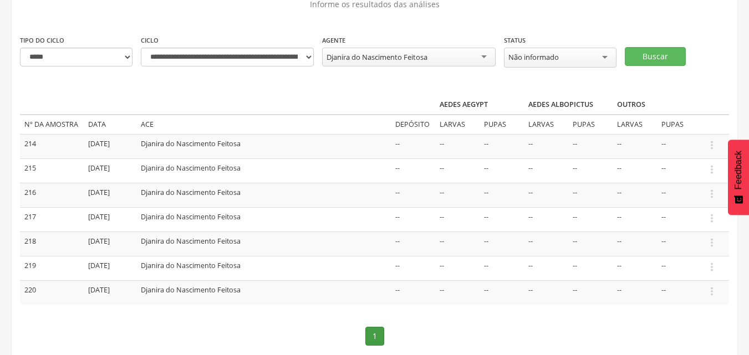
scroll to position [113, 0]
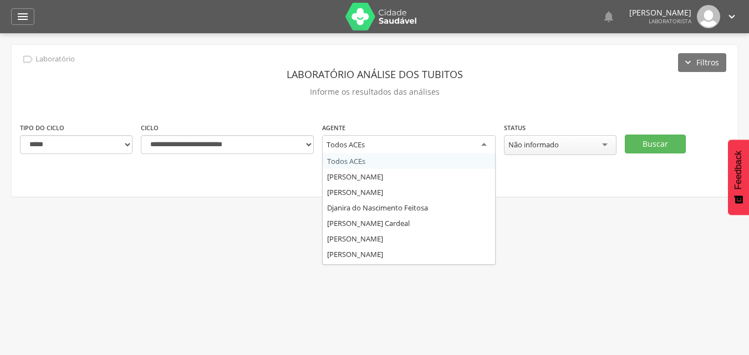
click at [455, 151] on div "Todos ACEs" at bounding box center [408, 145] width 173 height 20
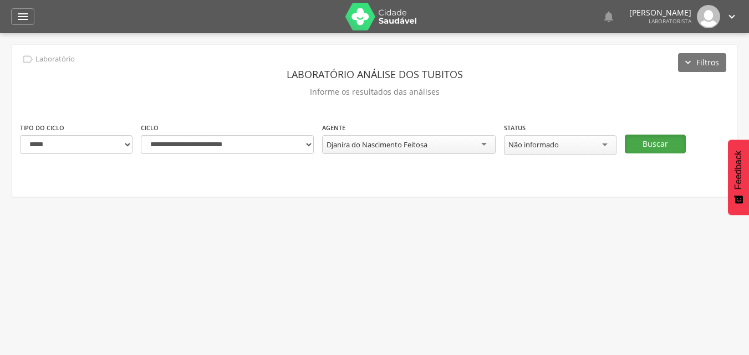
click at [652, 136] on button "Buscar" at bounding box center [655, 144] width 61 height 19
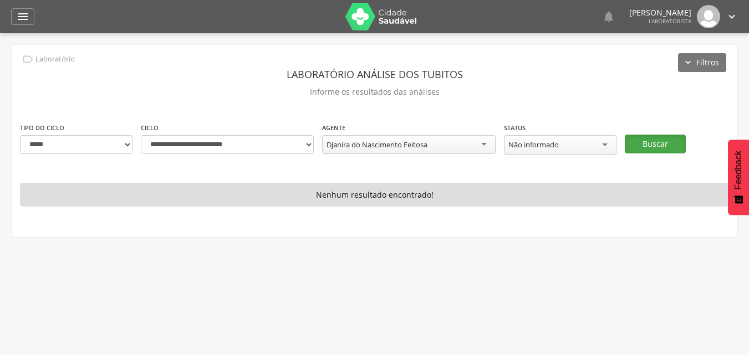
click at [655, 140] on button "Buscar" at bounding box center [655, 144] width 61 height 19
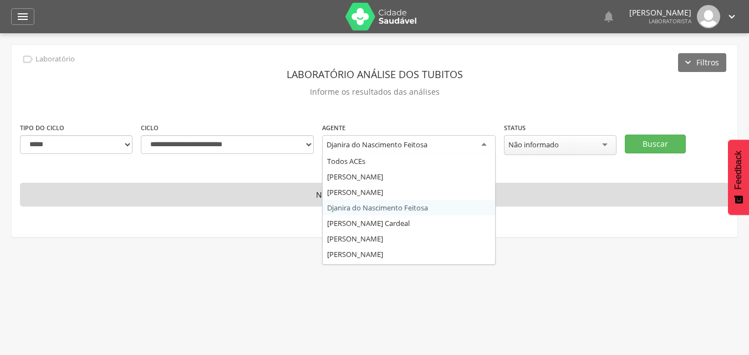
click at [455, 144] on div "Djanira do Nascimento Feitosa" at bounding box center [408, 145] width 173 height 20
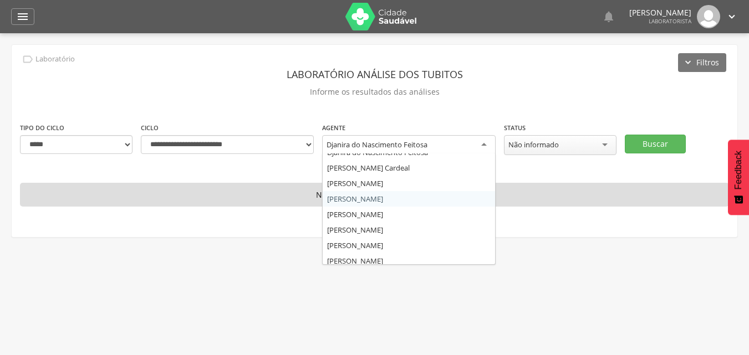
scroll to position [111, 0]
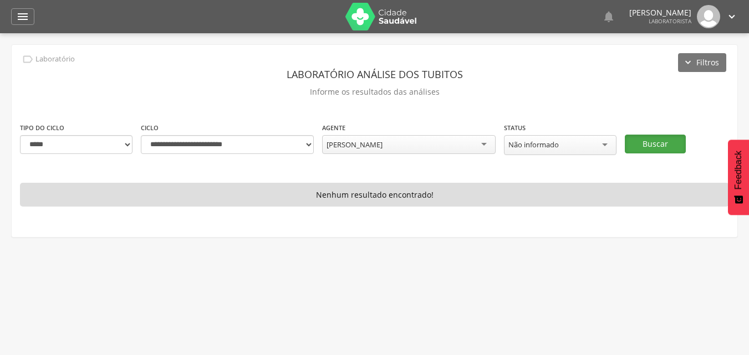
click at [652, 141] on button "Buscar" at bounding box center [655, 144] width 61 height 19
